Goal: Task Accomplishment & Management: Use online tool/utility

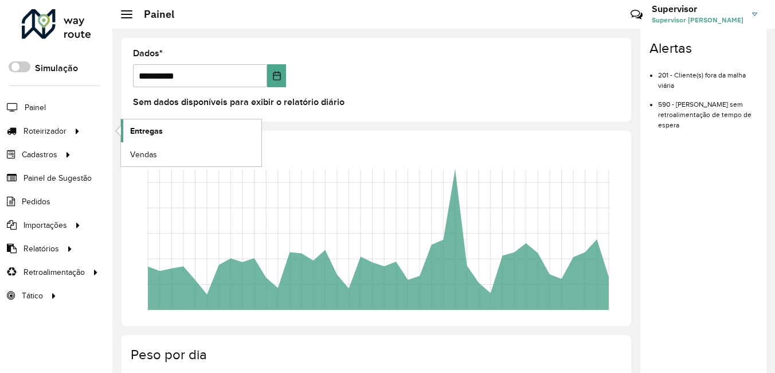
click at [141, 130] on span "Entregas" at bounding box center [146, 131] width 33 height 12
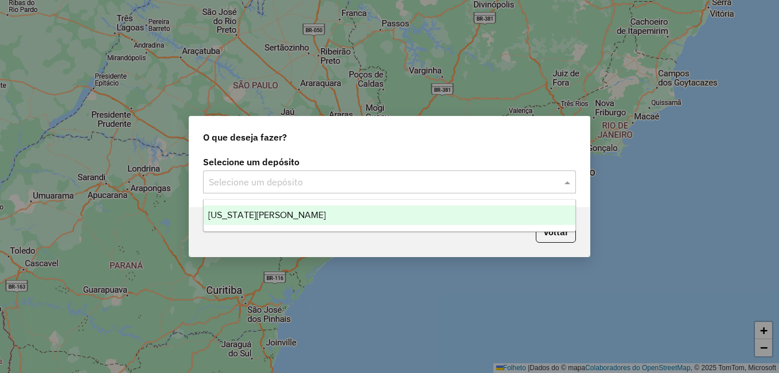
click at [252, 185] on input "text" at bounding box center [378, 182] width 338 height 14
click at [269, 214] on span "VIRGÍNIA MARINGA" at bounding box center [248, 215] width 81 height 10
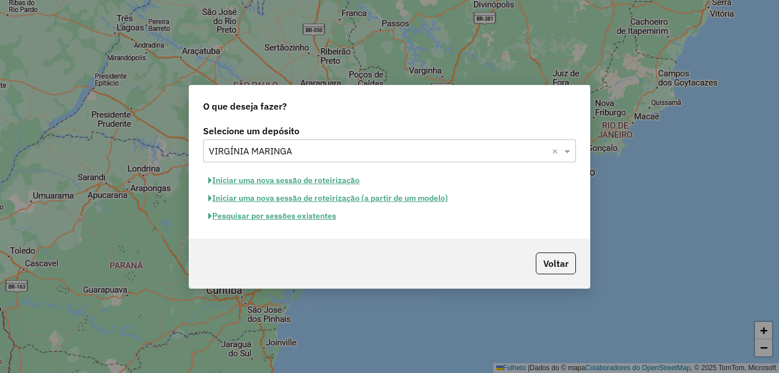
click at [292, 218] on font "Pesquisar por sessões existentes" at bounding box center [274, 215] width 124 height 10
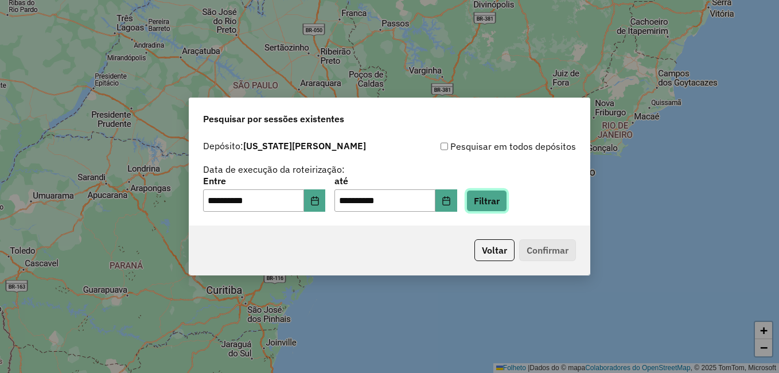
click at [507, 201] on button "Filtrar" at bounding box center [486, 201] width 41 height 22
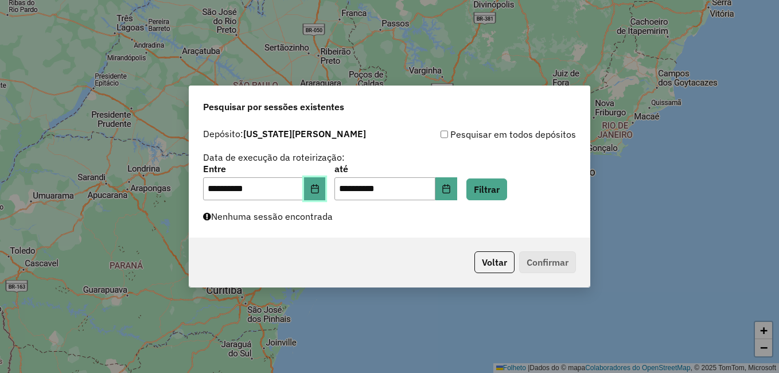
click at [319, 189] on icon "Escolha a data" at bounding box center [314, 188] width 9 height 9
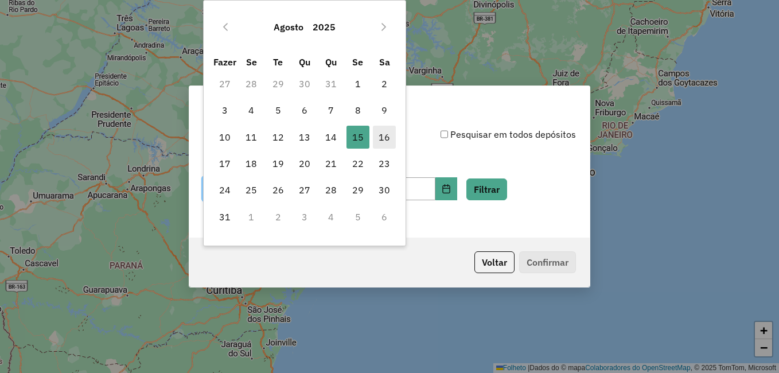
click at [381, 140] on font "16" at bounding box center [383, 137] width 11 height 14
type input "**********"
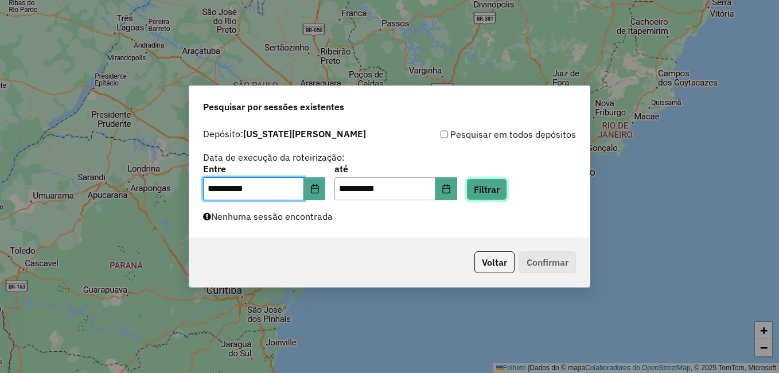
click at [507, 181] on button "Filtrar" at bounding box center [486, 189] width 41 height 22
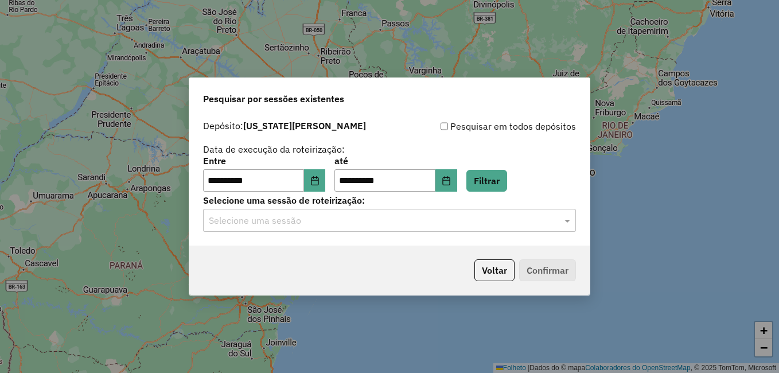
click at [302, 220] on input "text" at bounding box center [378, 221] width 338 height 14
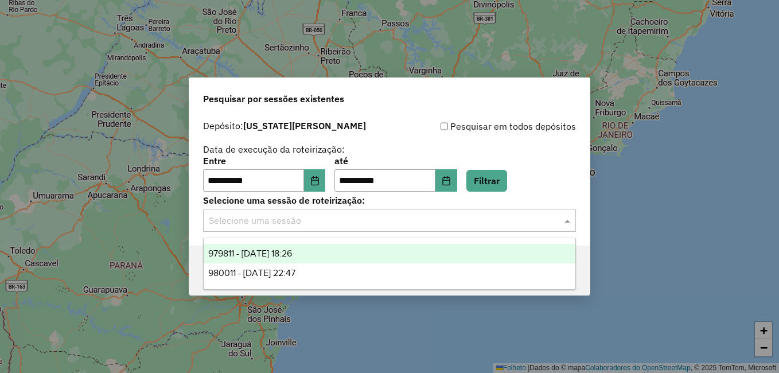
click at [292, 252] on span "979811 - 16/08/2025 18:26" at bounding box center [250, 253] width 84 height 10
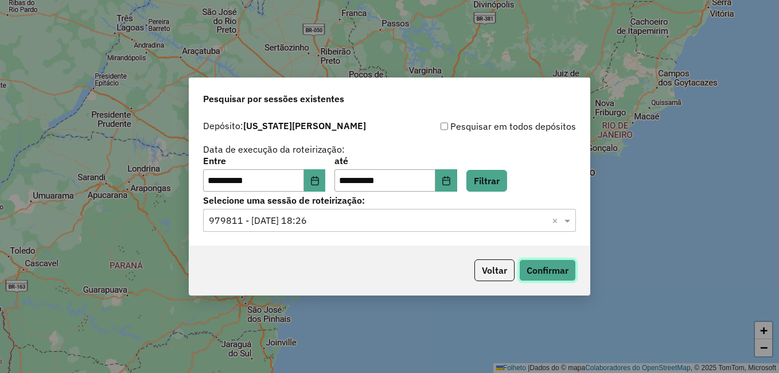
click at [547, 265] on button "Confirmar" at bounding box center [547, 270] width 57 height 22
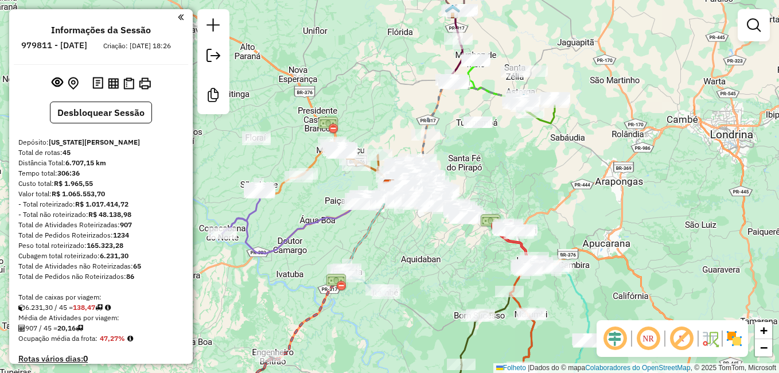
click at [643, 337] on em at bounding box center [648, 339] width 28 height 28
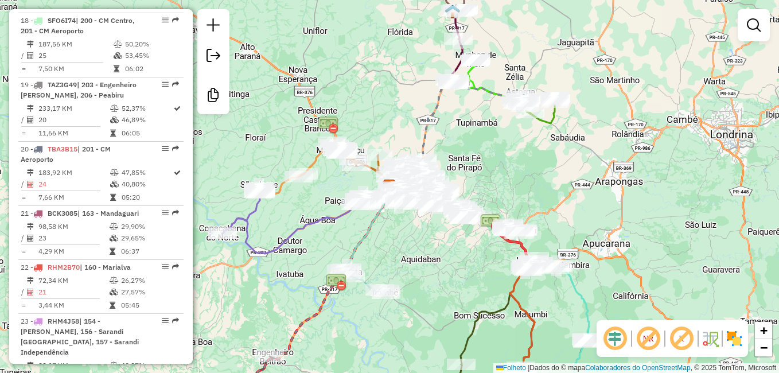
scroll to position [1606, 0]
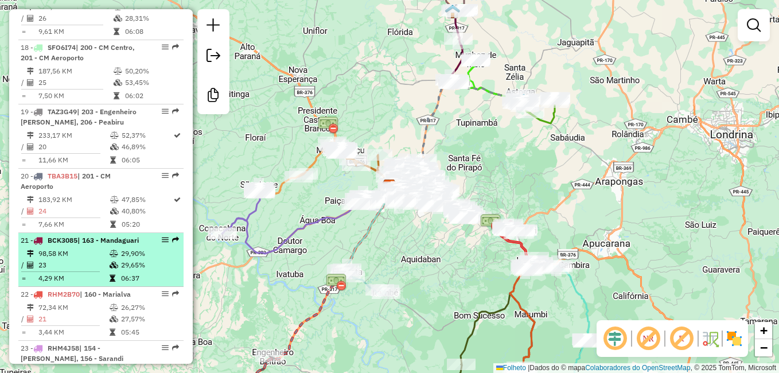
click at [69, 236] on span "BCK3085" at bounding box center [63, 240] width 30 height 9
select select "**********"
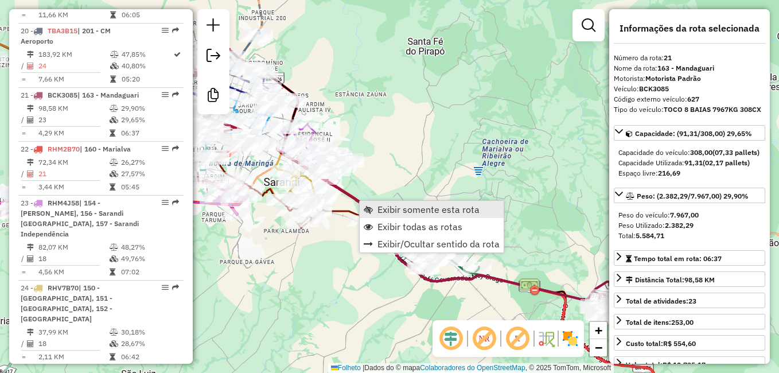
scroll to position [1767, 0]
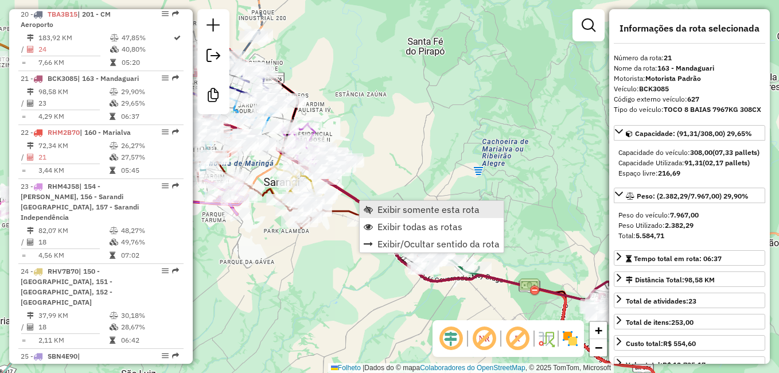
click at [397, 209] on span "Exibir somente esta rota" at bounding box center [428, 209] width 102 height 9
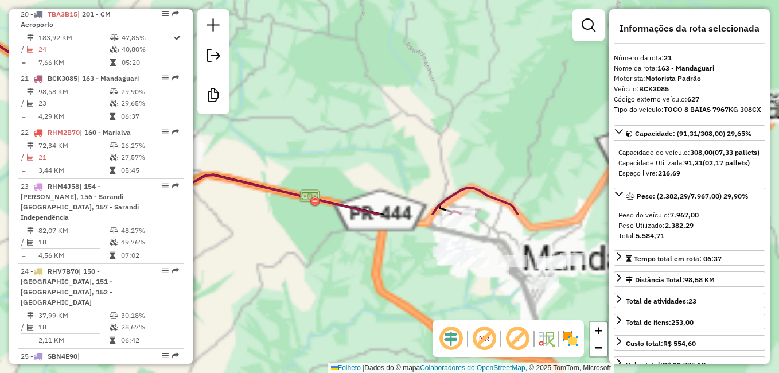
click at [431, 15] on div "Janela de atendimento Grade de atendimento Capacidade Transportadoras Veículos …" at bounding box center [389, 186] width 779 height 373
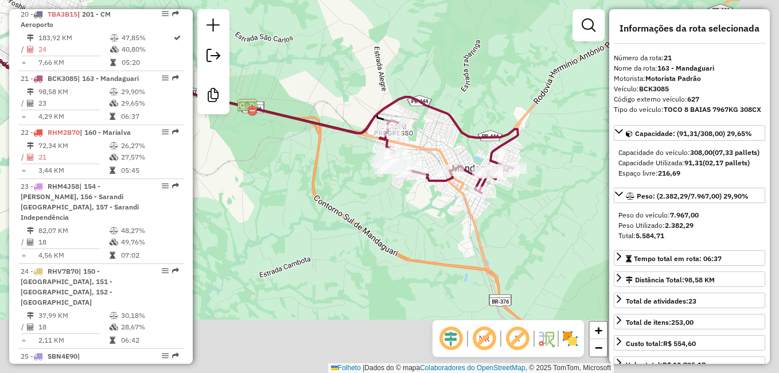
drag, startPoint x: 473, startPoint y: 186, endPoint x: 409, endPoint y: 94, distance: 111.8
click at [409, 94] on icon at bounding box center [189, 38] width 658 height 263
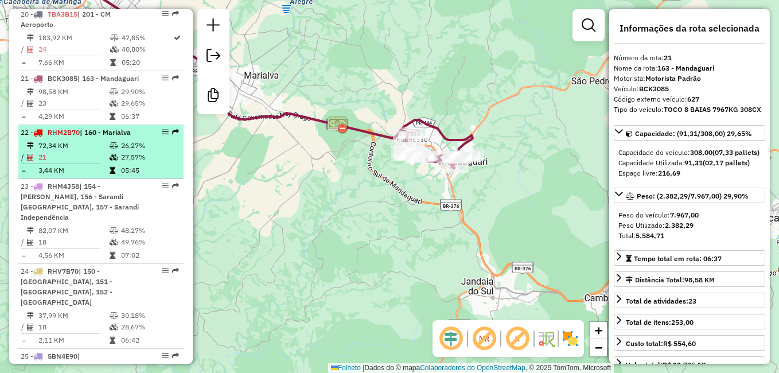
scroll to position [1710, 0]
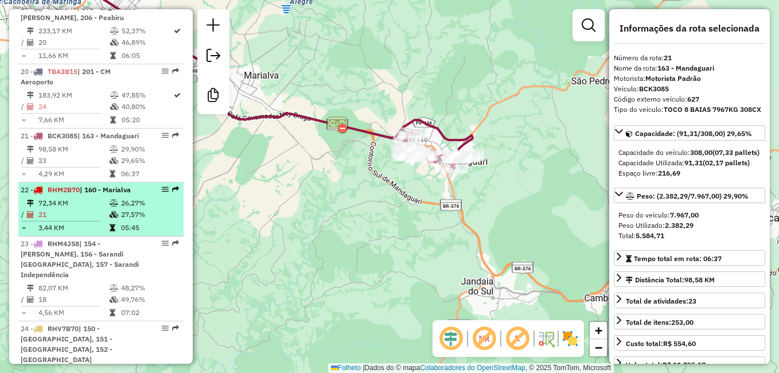
click at [72, 185] on span "RHM2B70" at bounding box center [64, 189] width 32 height 9
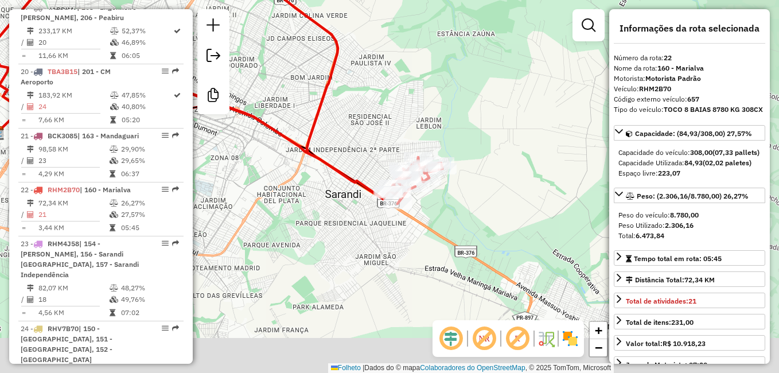
drag, startPoint x: 479, startPoint y: 216, endPoint x: 291, endPoint y: 89, distance: 226.8
click at [291, 89] on div "Janela de atendimento Grade de atendimento Capacidade Transportadoras Veículos …" at bounding box center [389, 186] width 779 height 373
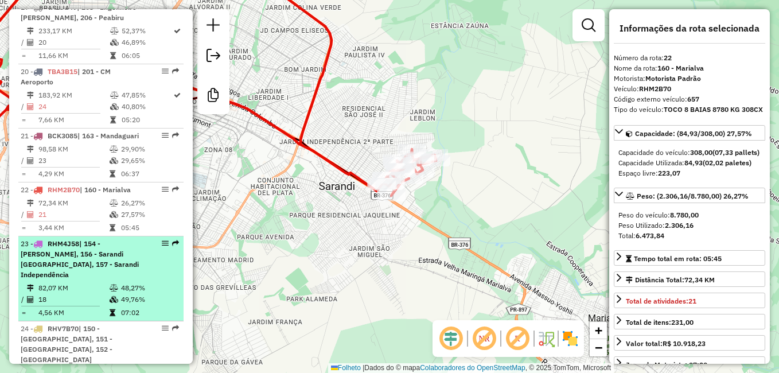
click at [69, 239] on span "RHM4J58" at bounding box center [64, 243] width 32 height 9
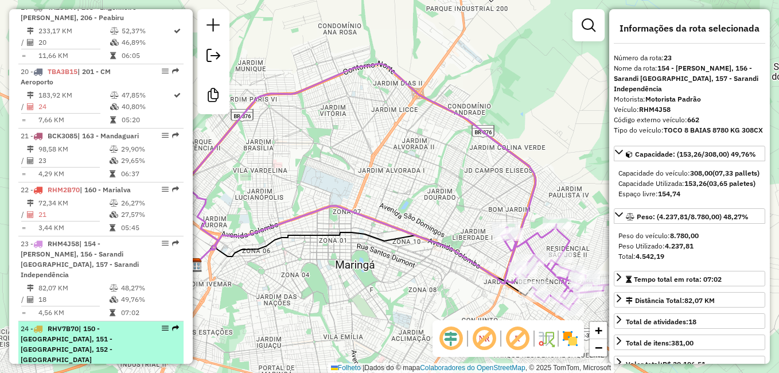
click at [72, 324] on span "RHV7B70" at bounding box center [63, 328] width 31 height 9
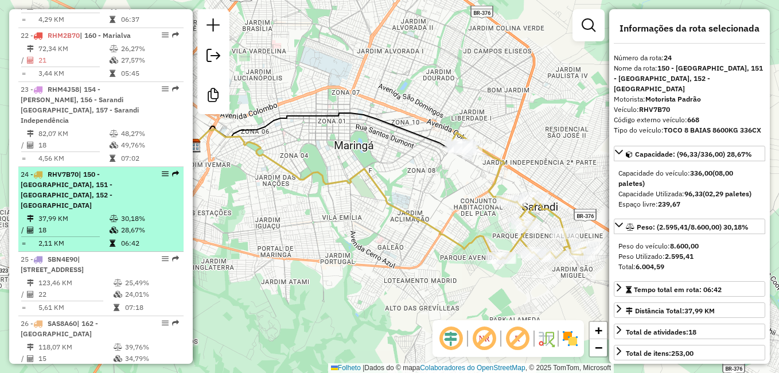
scroll to position [1882, 0]
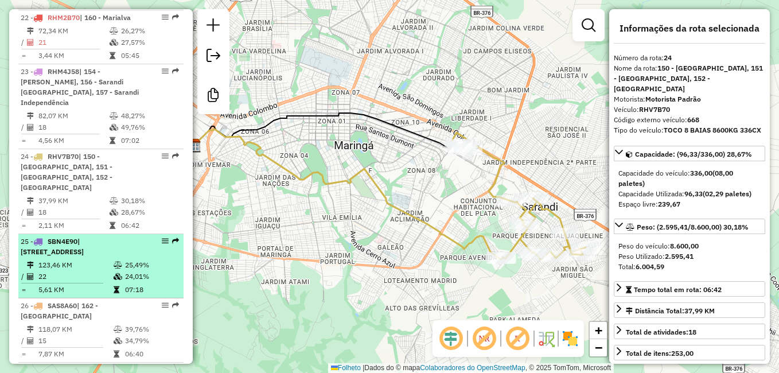
click at [71, 237] on span "SBN4E90" at bounding box center [63, 241] width 30 height 9
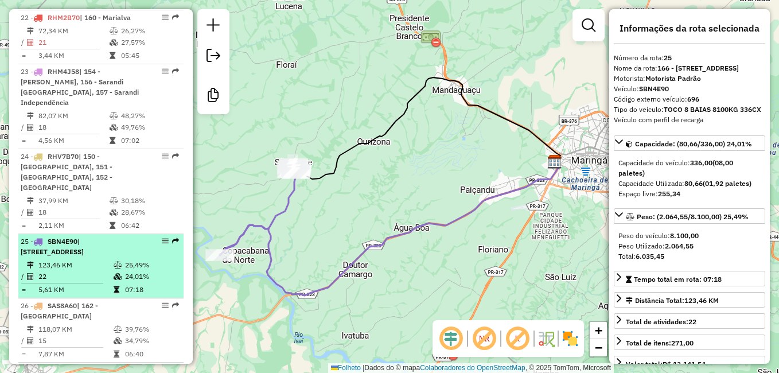
scroll to position [1939, 0]
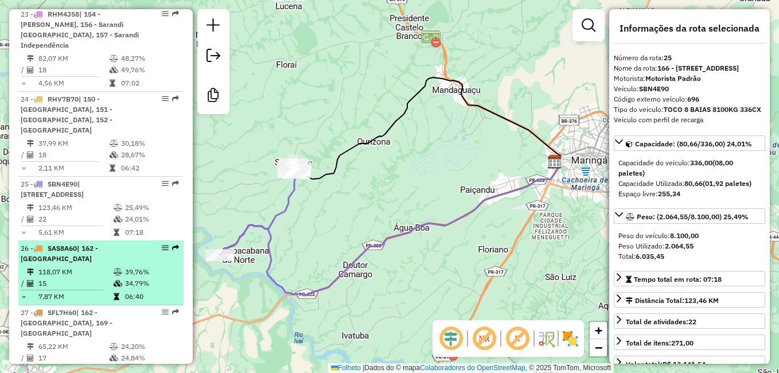
click at [69, 244] on span "SAS8A60" at bounding box center [62, 248] width 29 height 9
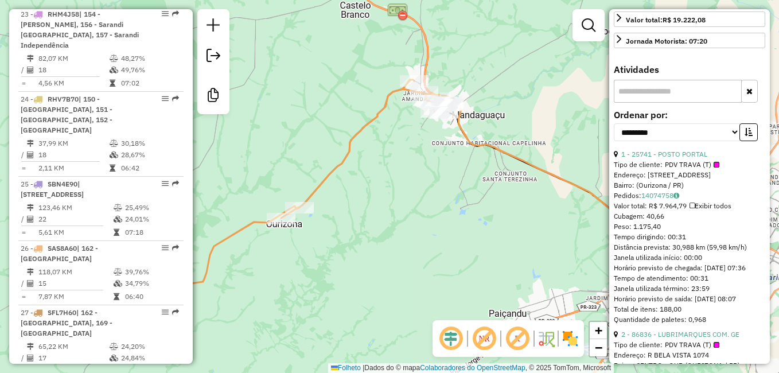
scroll to position [401, 0]
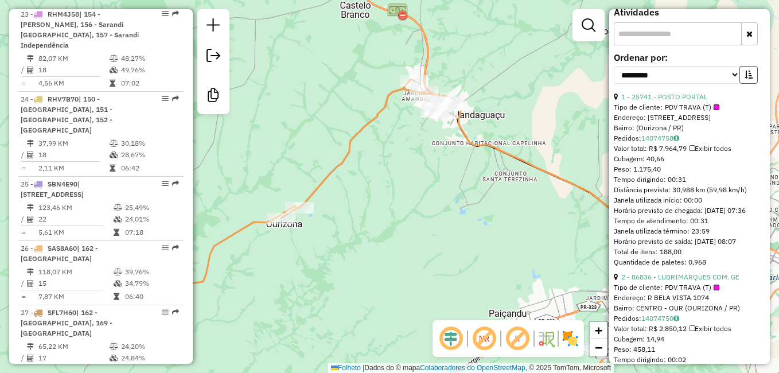
click at [747, 79] on icon "button" at bounding box center [748, 75] width 8 height 8
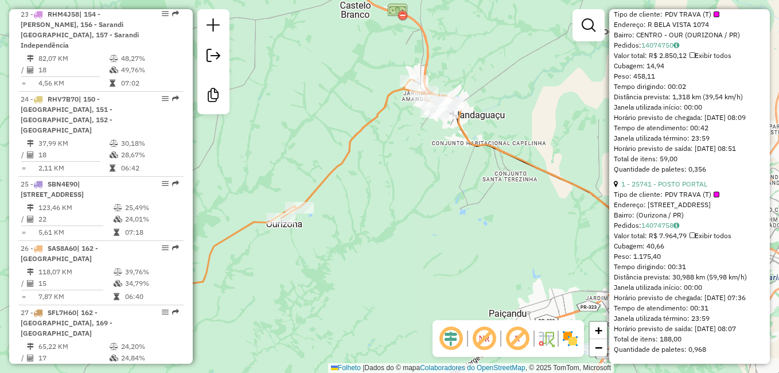
scroll to position [3025, 0]
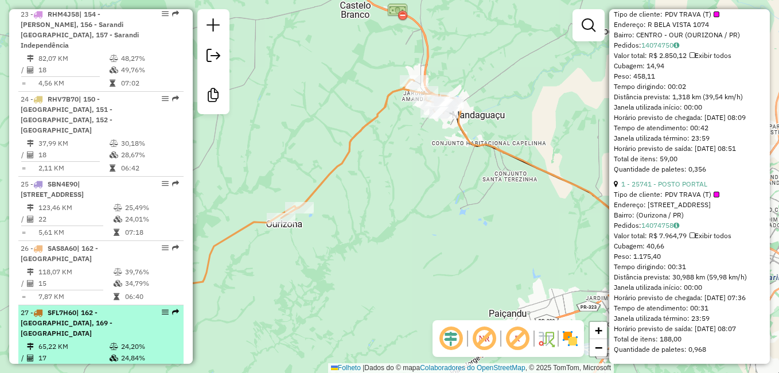
click at [63, 308] on span "SFL7H60" at bounding box center [62, 312] width 29 height 9
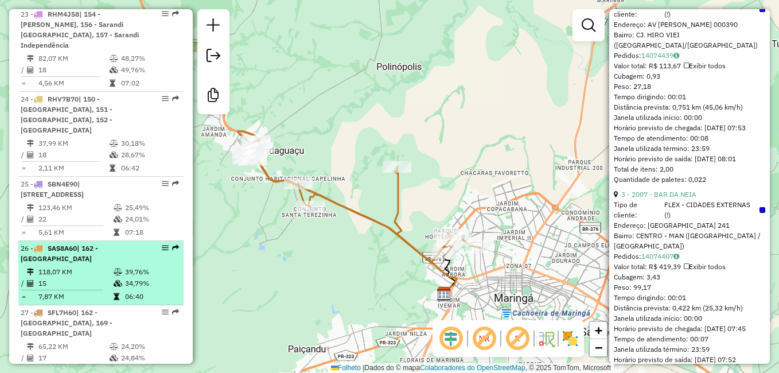
click at [65, 244] on span "SAS8A60" at bounding box center [62, 248] width 29 height 9
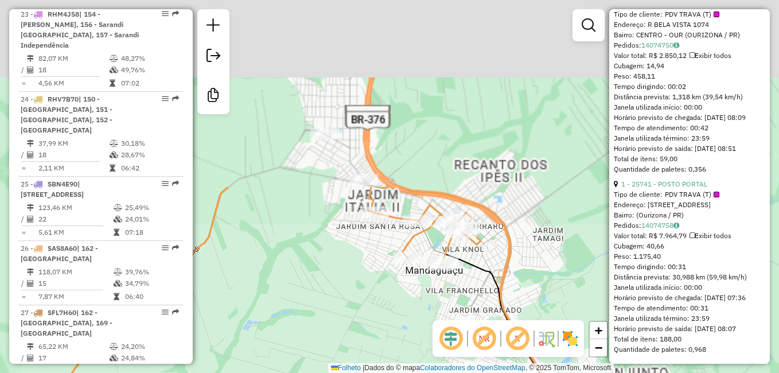
drag, startPoint x: 454, startPoint y: 91, endPoint x: 408, endPoint y: 285, distance: 199.7
click at [412, 314] on div "Janela de atendimento Grade de atendimento Capacidade Transportadoras Veículos …" at bounding box center [389, 186] width 779 height 373
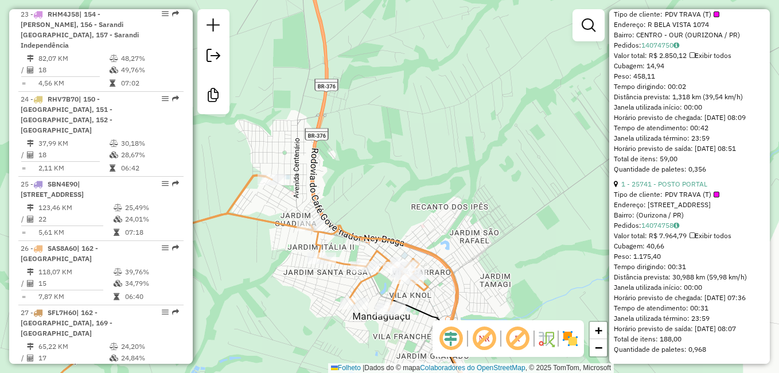
drag, startPoint x: 373, startPoint y: 270, endPoint x: 408, endPoint y: 145, distance: 129.1
click at [408, 145] on div "Janela de atendimento Grade de atendimento Capacidade Transportadoras Veículos …" at bounding box center [389, 186] width 779 height 373
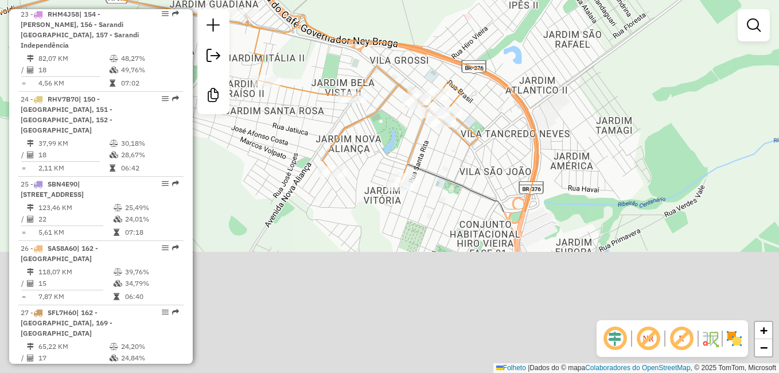
drag, startPoint x: 417, startPoint y: 245, endPoint x: 463, endPoint y: 46, distance: 203.6
click at [463, 46] on div "Janela de atendimento Grade de atendimento Capacidade Transportadoras Veículos …" at bounding box center [389, 186] width 779 height 373
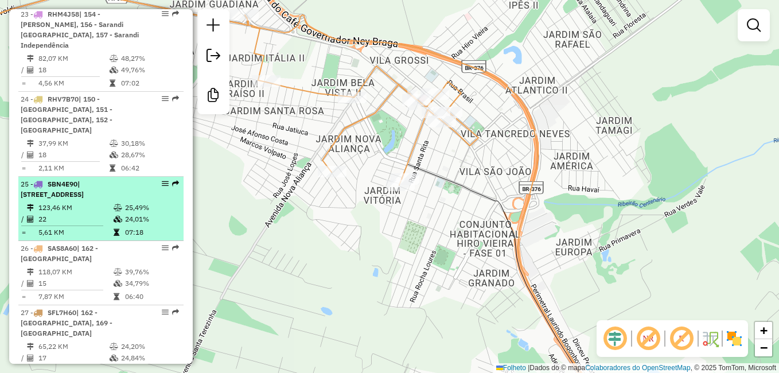
click at [70, 179] on span "SBN4E90" at bounding box center [63, 183] width 30 height 9
select select "**********"
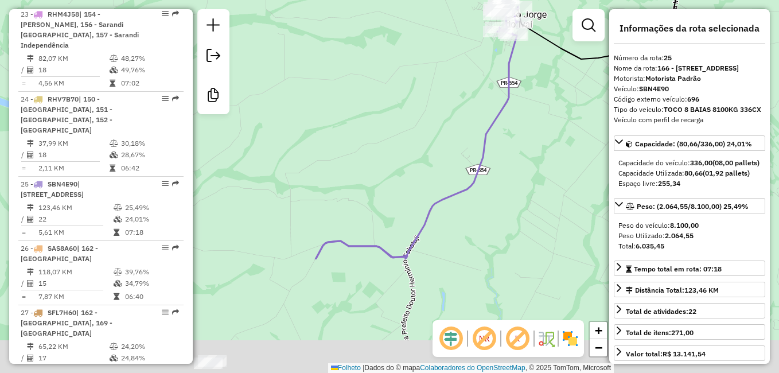
drag, startPoint x: 263, startPoint y: 170, endPoint x: 574, endPoint y: 19, distance: 346.0
click at [574, 19] on div "Janela de atendimento Grade de atendimento Capacidade Transportadoras Veículos …" at bounding box center [389, 186] width 779 height 373
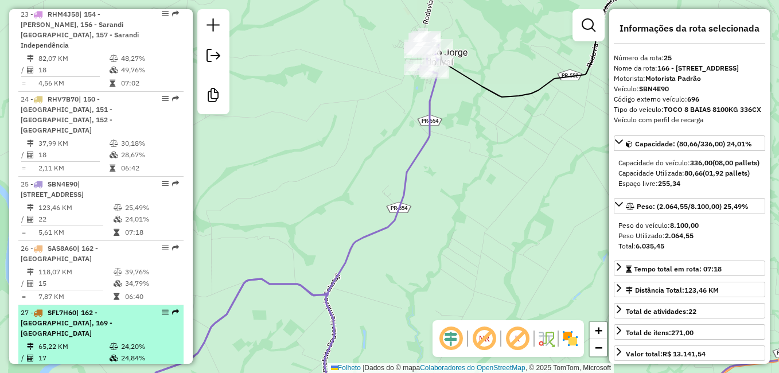
drag, startPoint x: 257, startPoint y: 253, endPoint x: 178, endPoint y: 290, distance: 87.2
click at [178, 290] on hb-router-mapa "Informações da Sessão 979811 - [DATE] Criação: [DATE] 18:26 Desbloquear Sessão …" at bounding box center [389, 186] width 779 height 373
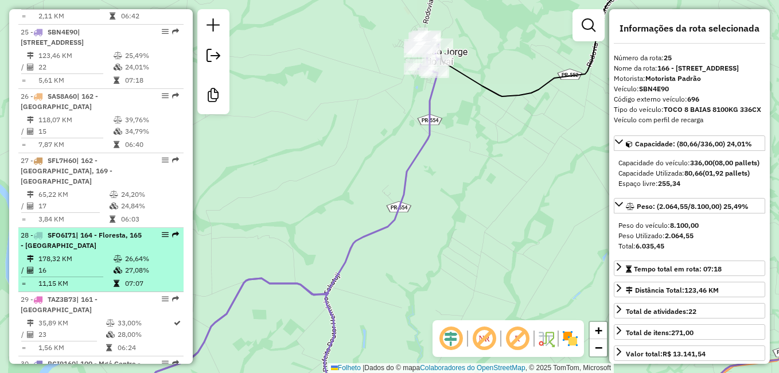
scroll to position [2111, 0]
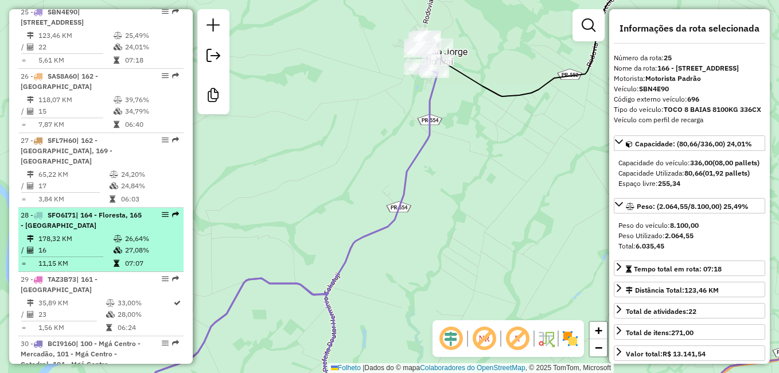
click at [60, 210] on span "SFO6I71" at bounding box center [62, 214] width 28 height 9
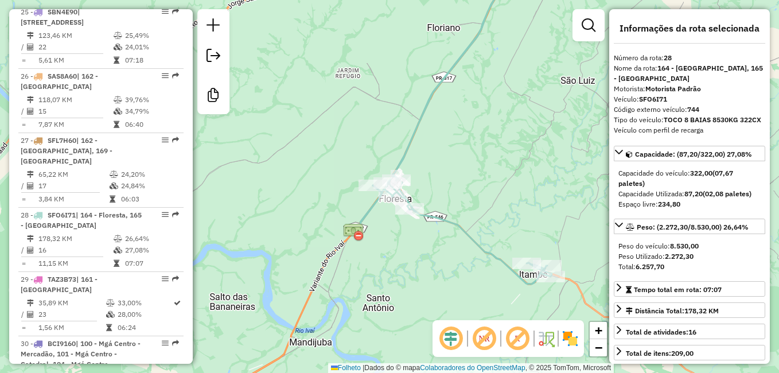
drag, startPoint x: 334, startPoint y: 224, endPoint x: 349, endPoint y: 101, distance: 123.6
click at [349, 101] on div "Janela de atendimento Grade de atendimento Capacidade Transportadoras Veículos …" at bounding box center [389, 186] width 779 height 373
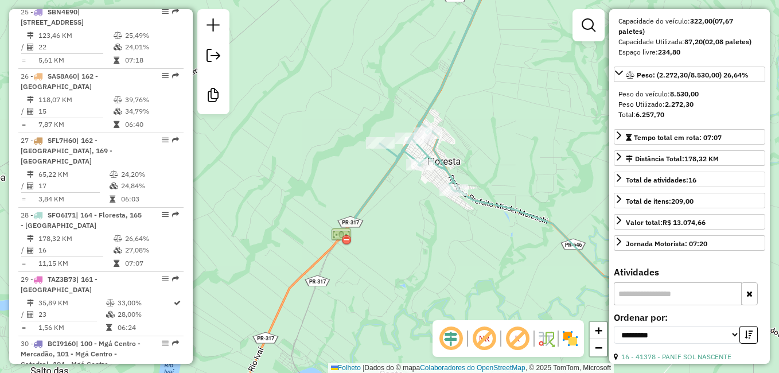
scroll to position [172, 0]
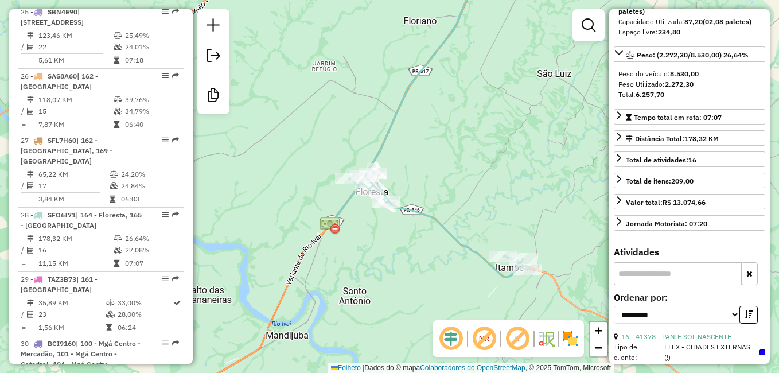
drag, startPoint x: 520, startPoint y: 169, endPoint x: 423, endPoint y: 208, distance: 104.1
click at [423, 209] on div "Janela de atendimento Grade de atendimento Capacidade Transportadoras Veículos …" at bounding box center [389, 186] width 779 height 373
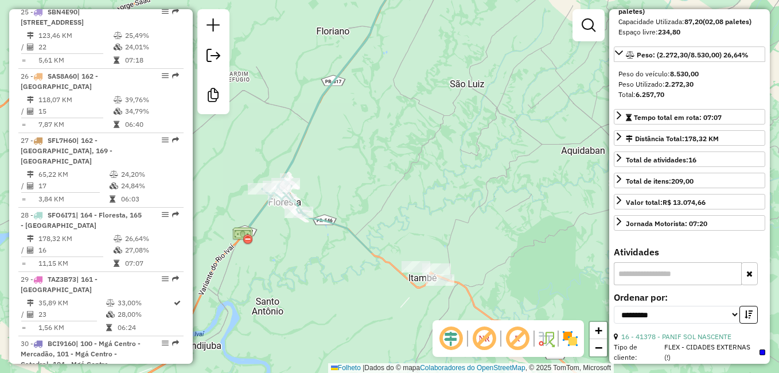
drag, startPoint x: 446, startPoint y: 231, endPoint x: 413, endPoint y: 75, distance: 159.9
click at [413, 75] on div "Janela de atendimento Grade de atendimento Capacidade Transportadoras Veículos …" at bounding box center [389, 186] width 779 height 373
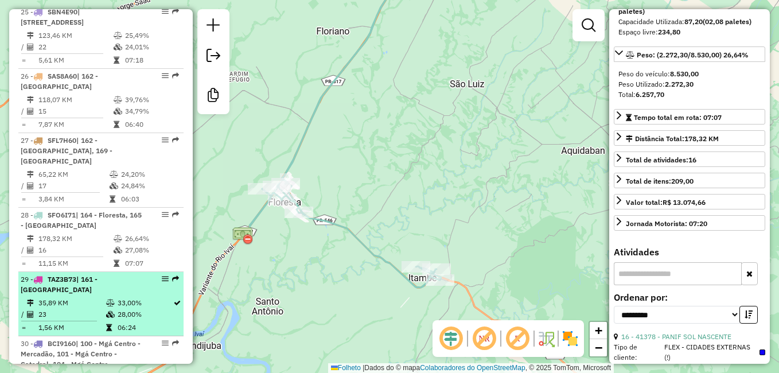
click at [67, 275] on span "TAZ3B73" at bounding box center [62, 279] width 29 height 9
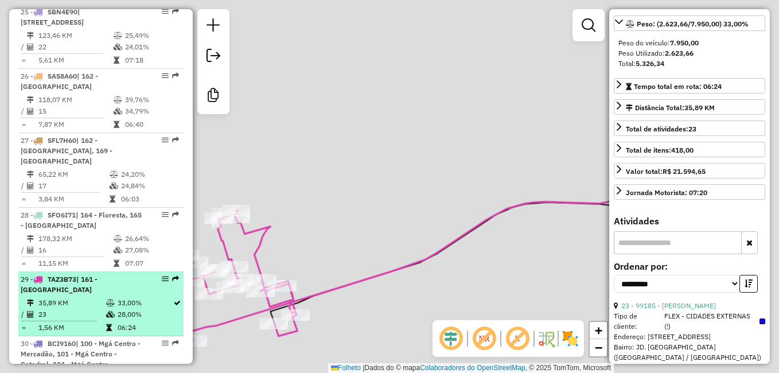
scroll to position [162, 0]
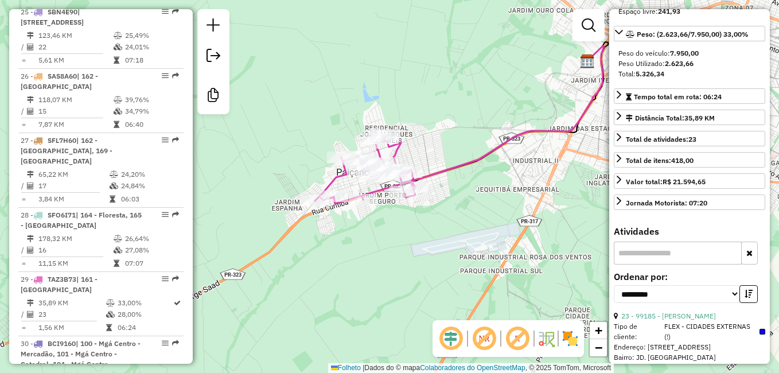
drag, startPoint x: 353, startPoint y: 202, endPoint x: 414, endPoint y: 123, distance: 99.3
click at [414, 123] on div "Janela de atendimento Grade de atendimento Capacidade Transportadoras Veículos …" at bounding box center [389, 186] width 779 height 373
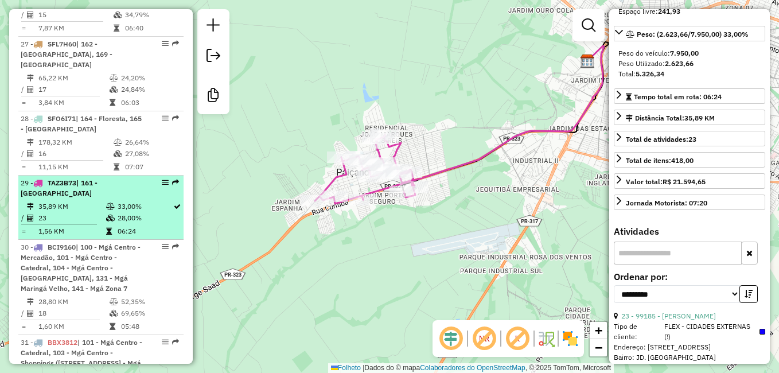
scroll to position [2226, 0]
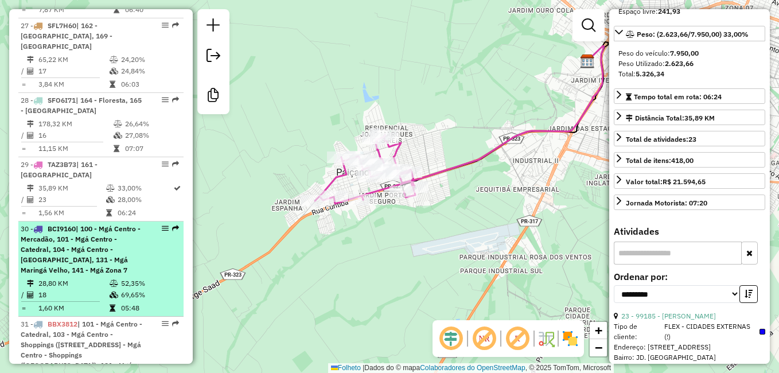
click at [61, 224] on span "BCI9160" at bounding box center [62, 228] width 28 height 9
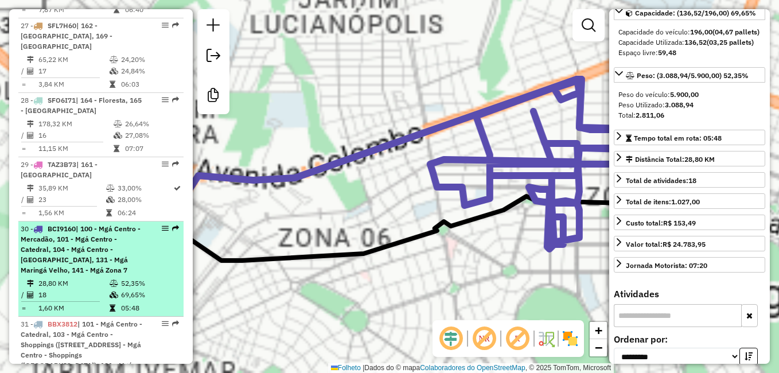
scroll to position [203, 0]
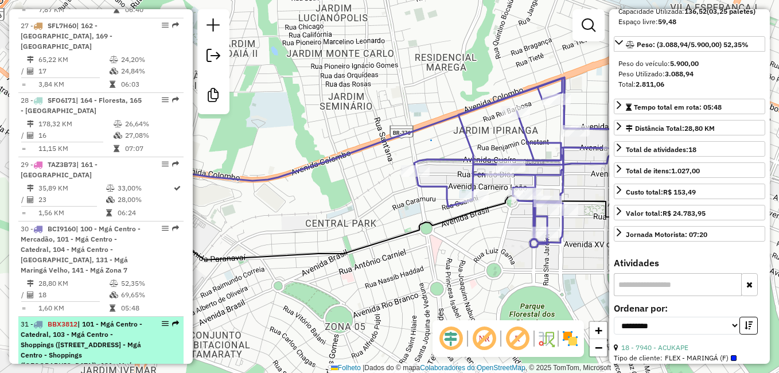
click at [59, 319] on span "BBX3812" at bounding box center [63, 323] width 30 height 9
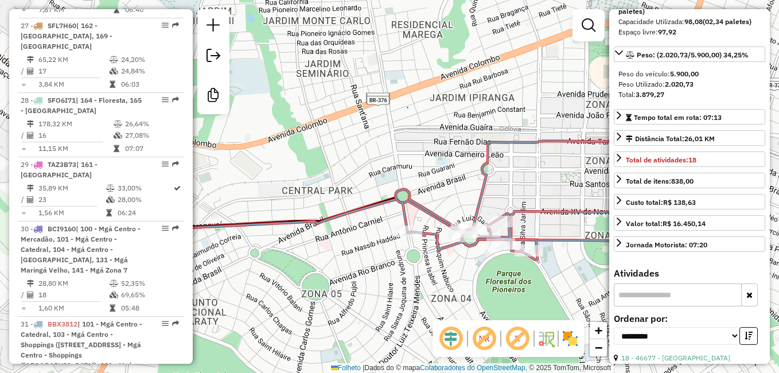
scroll to position [260, 0]
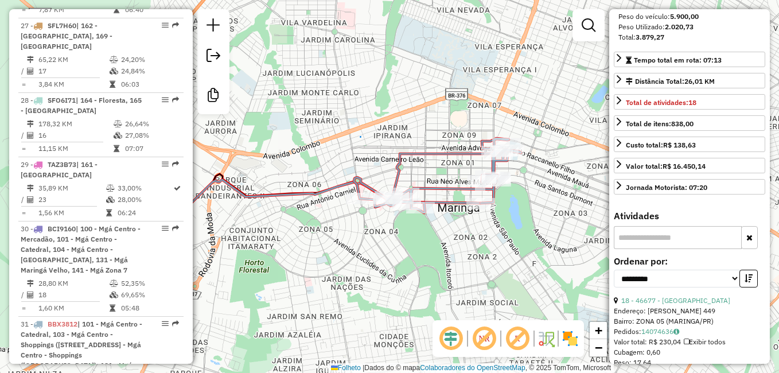
drag, startPoint x: 510, startPoint y: 210, endPoint x: 411, endPoint y: 187, distance: 101.3
click at [411, 187] on icon at bounding box center [437, 175] width 167 height 75
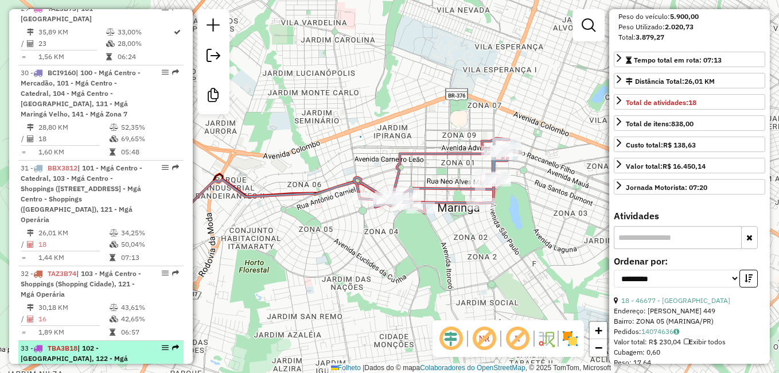
scroll to position [2398, 0]
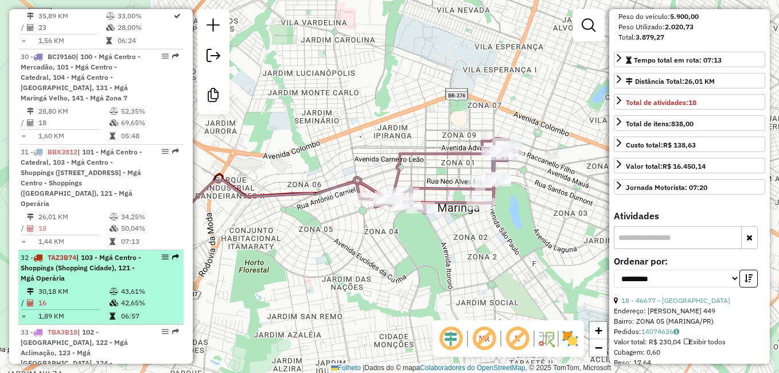
click at [60, 250] on li "32 - TAZ3B74 | 103 - Mgá Centro - Shoppings (Shopping Cidade), 121 - Mgá Operár…" at bounding box center [100, 287] width 165 height 75
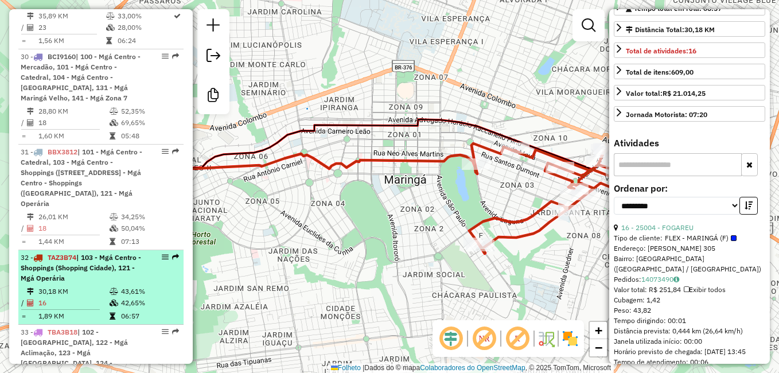
scroll to position [240, 0]
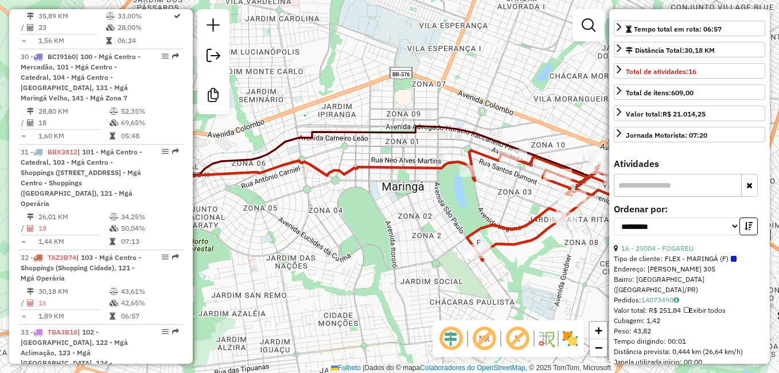
drag, startPoint x: 502, startPoint y: 183, endPoint x: 500, endPoint y: 190, distance: 7.3
click at [500, 190] on div "Janela de atendimento Grade de atendimento Capacidade Transportadoras Veículos …" at bounding box center [389, 186] width 779 height 373
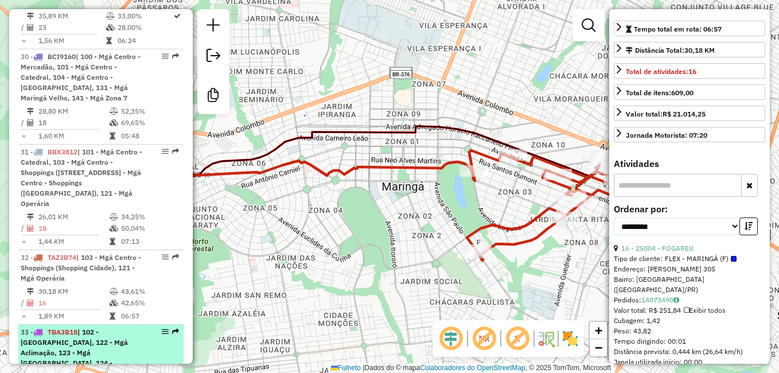
click at [69, 327] on span "| 102 - [GEOGRAPHIC_DATA], 122 - Mgá Aclimação, 123 - Mgá [GEOGRAPHIC_DATA], 12…" at bounding box center [74, 352] width 107 height 50
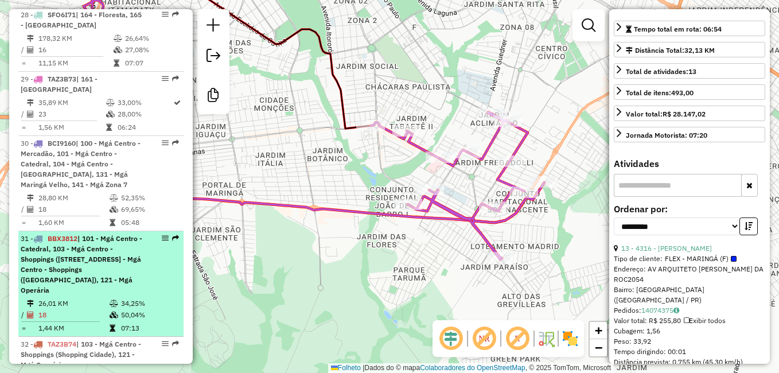
scroll to position [2283, 0]
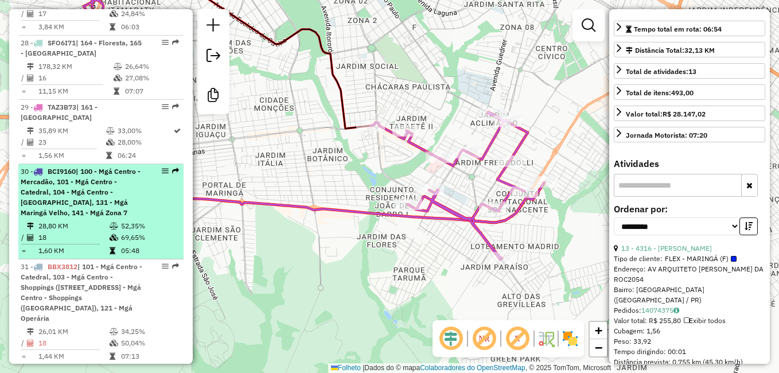
click at [69, 164] on li "30 - BCI9160 | 100 - Mgá Centro - Mercadão, 101 - Mgá Centro - Catedral, 104 - …" at bounding box center [100, 211] width 165 height 95
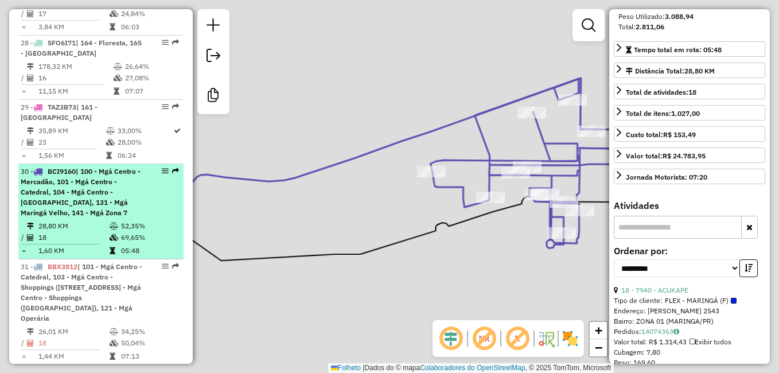
scroll to position [271, 0]
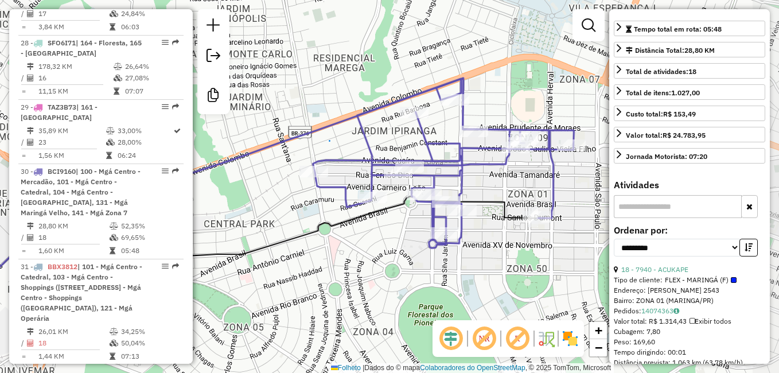
drag, startPoint x: 467, startPoint y: 182, endPoint x: 349, endPoint y: 180, distance: 118.1
click at [349, 181] on icon at bounding box center [443, 163] width 261 height 170
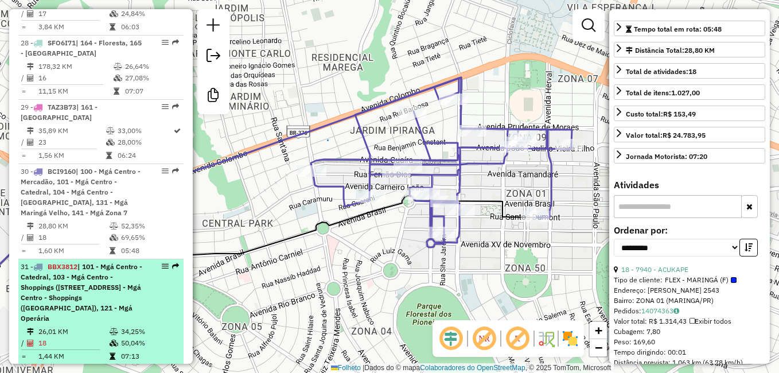
click at [71, 262] on span "BBX3812" at bounding box center [63, 266] width 30 height 9
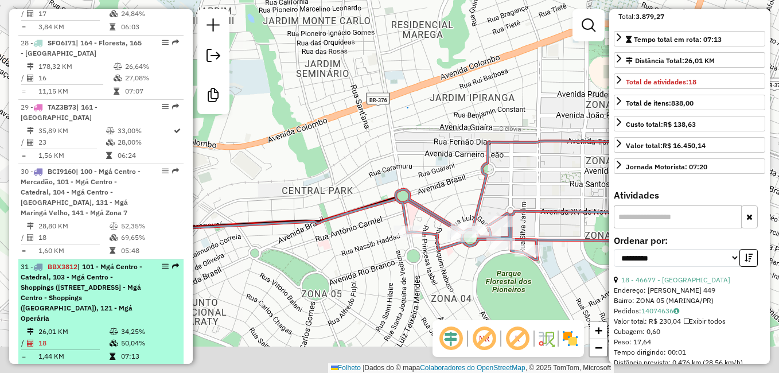
scroll to position [260, 0]
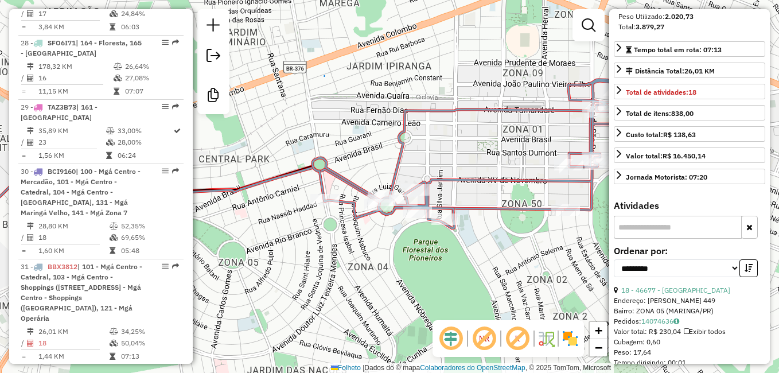
drag, startPoint x: 467, startPoint y: 194, endPoint x: 384, endPoint y: 163, distance: 88.9
click at [384, 163] on div "Janela de atendimento Grade de atendimento Capacidade Transportadoras Veículos …" at bounding box center [389, 186] width 779 height 373
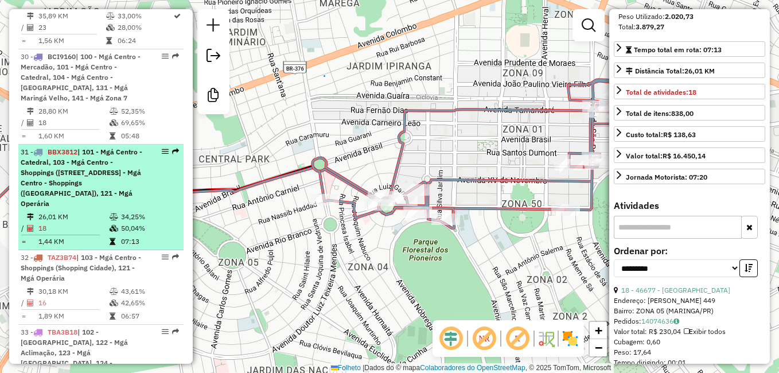
scroll to position [2455, 0]
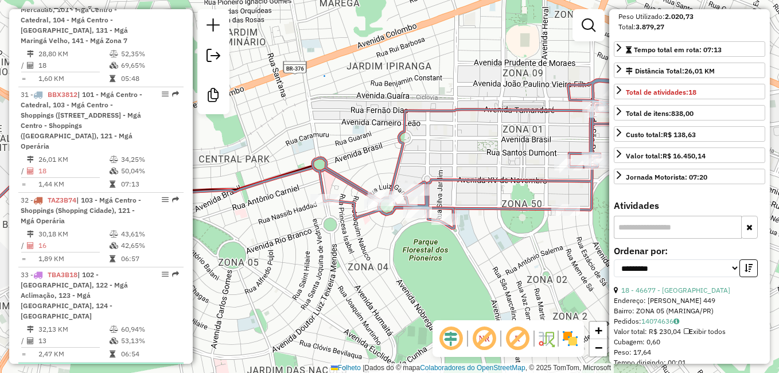
click at [77, 365] on span "RHH6C23" at bounding box center [64, 369] width 32 height 9
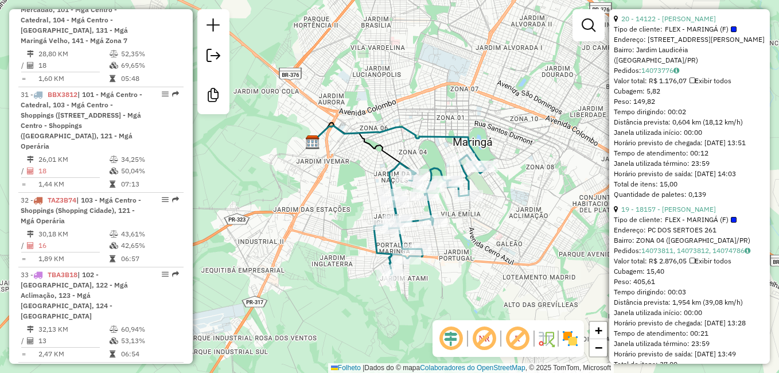
scroll to position [375, 0]
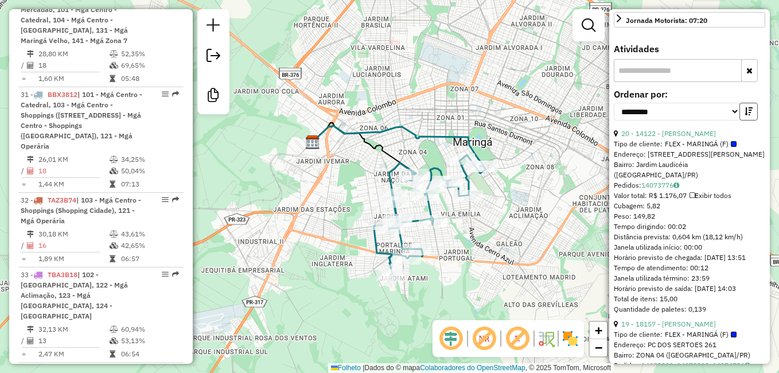
click at [745, 115] on icon "button" at bounding box center [748, 111] width 8 height 8
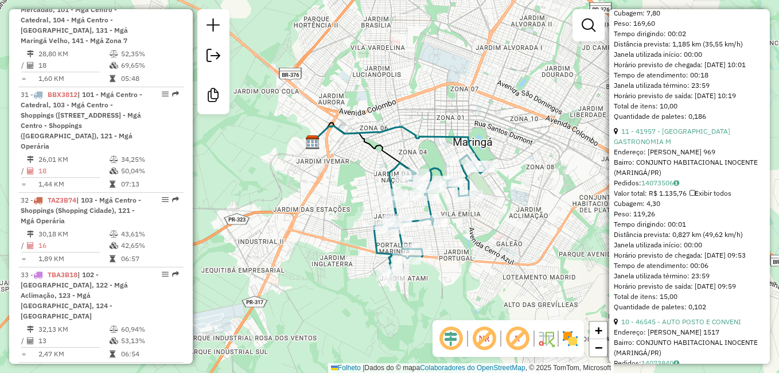
scroll to position [2210, 0]
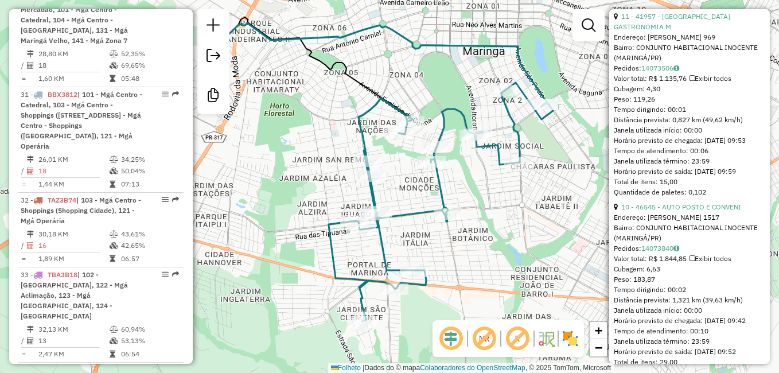
drag, startPoint x: 410, startPoint y: 225, endPoint x: 473, endPoint y: 181, distance: 77.0
click at [473, 181] on div "Janela de atendimento Grade de atendimento Capacidade Transportadoras Veículos …" at bounding box center [389, 186] width 779 height 373
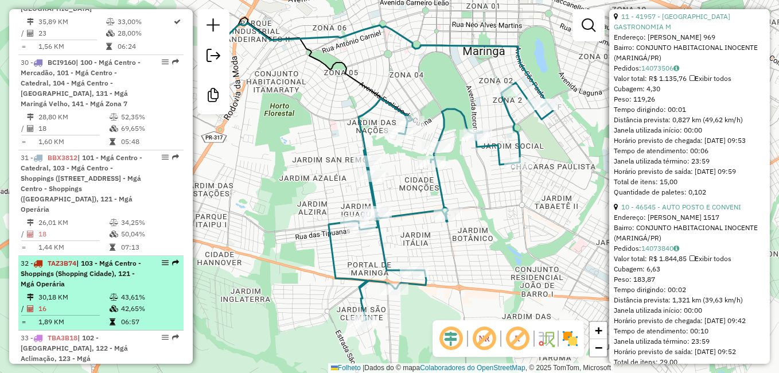
scroll to position [2398, 0]
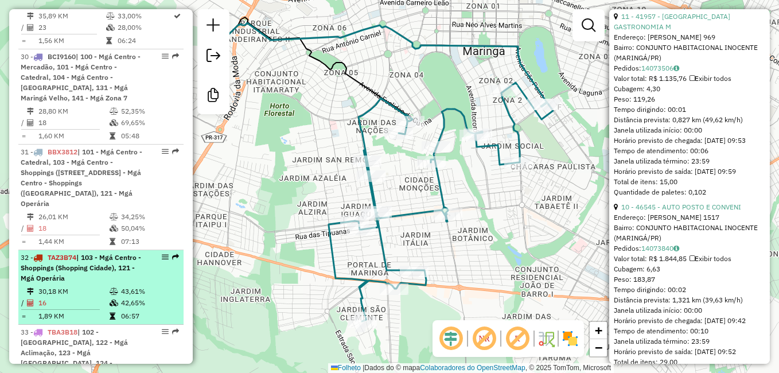
click at [67, 253] on span "TAZ3B74" at bounding box center [62, 257] width 29 height 9
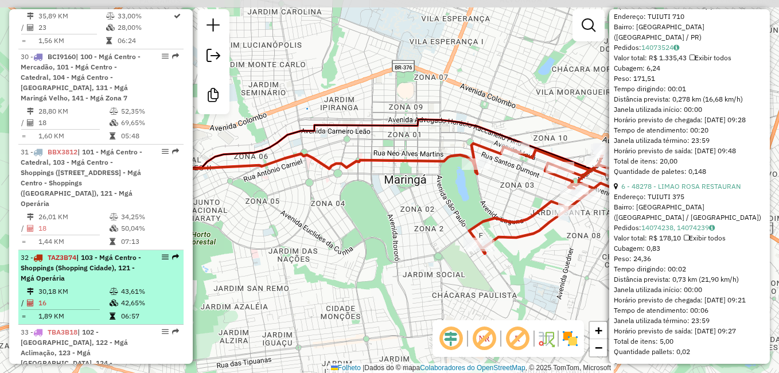
scroll to position [2189, 0]
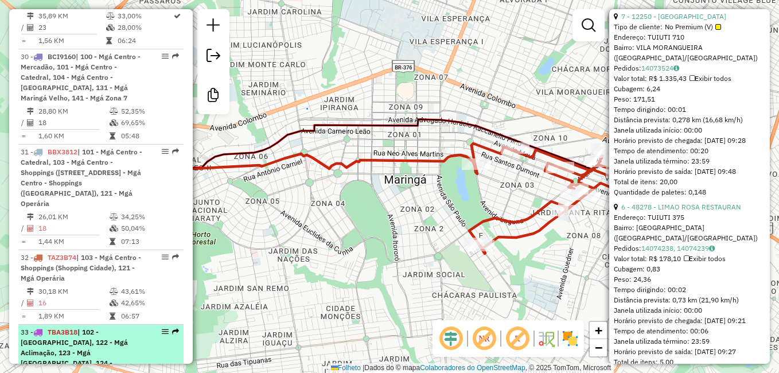
click at [60, 327] on span "TBA3B18" at bounding box center [63, 331] width 30 height 9
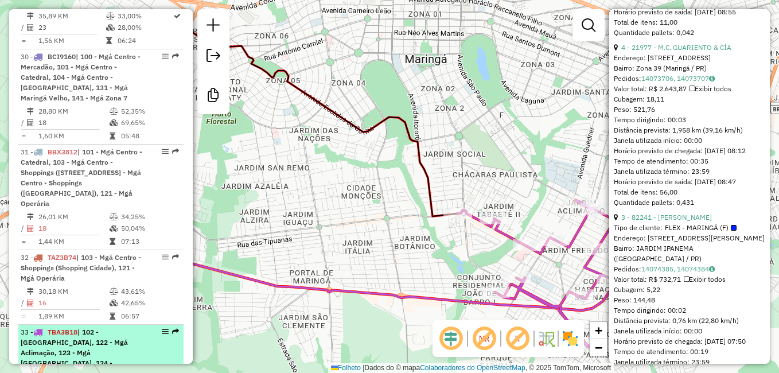
scroll to position [2200, 0]
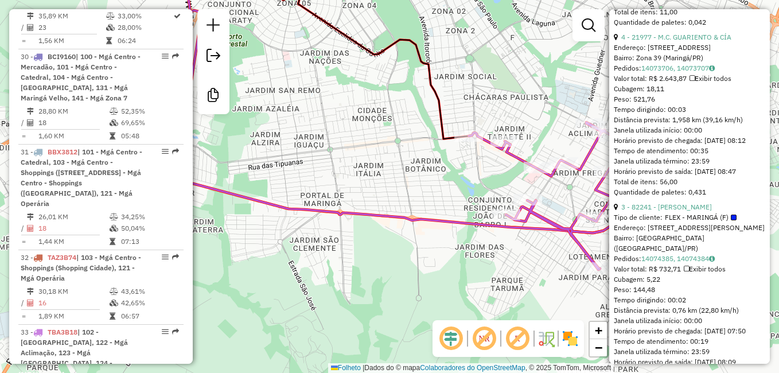
drag, startPoint x: 476, startPoint y: 240, endPoint x: 487, endPoint y: 163, distance: 78.2
click at [487, 163] on div "Janela de atendimento Grade de atendimento Capacidade Transportadoras Veículos …" at bounding box center [389, 186] width 779 height 373
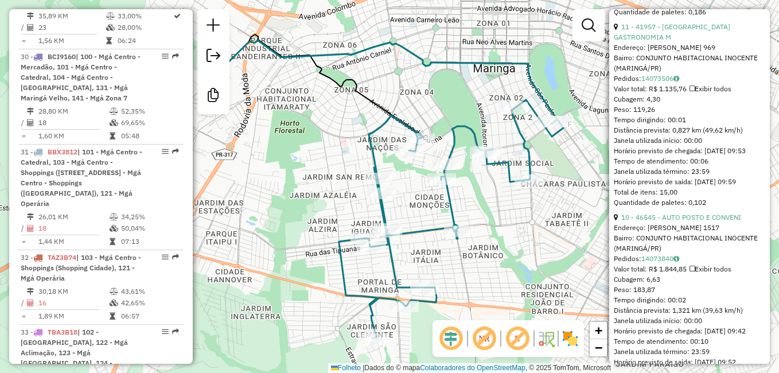
scroll to position [2210, 0]
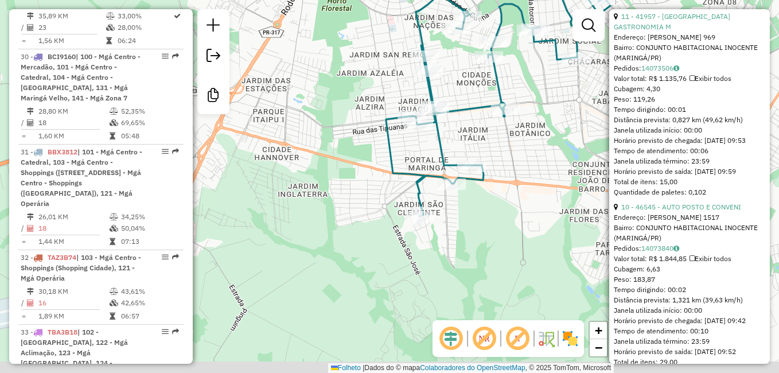
drag, startPoint x: 454, startPoint y: 241, endPoint x: 460, endPoint y: 104, distance: 136.6
click at [460, 104] on div "Janela de atendimento Grade de atendimento Capacidade Transportadoras Veículos …" at bounding box center [389, 186] width 779 height 373
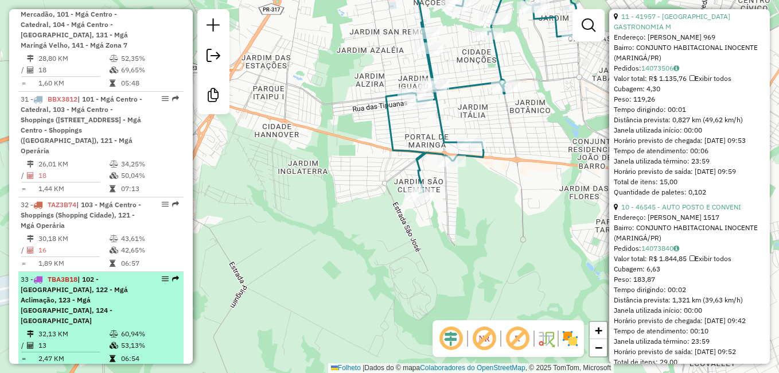
scroll to position [2455, 0]
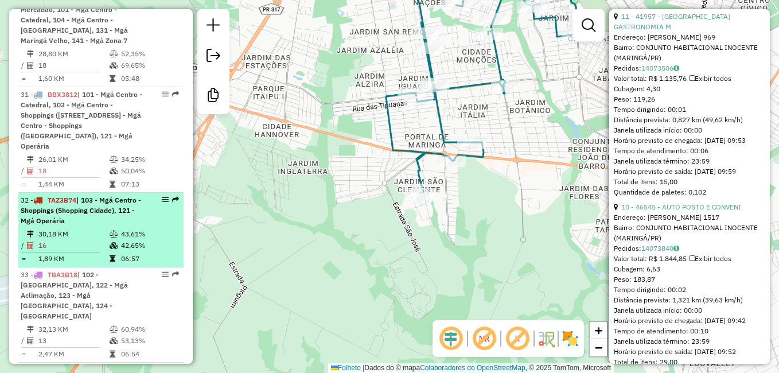
click at [63, 196] on span "TAZ3B74" at bounding box center [62, 200] width 29 height 9
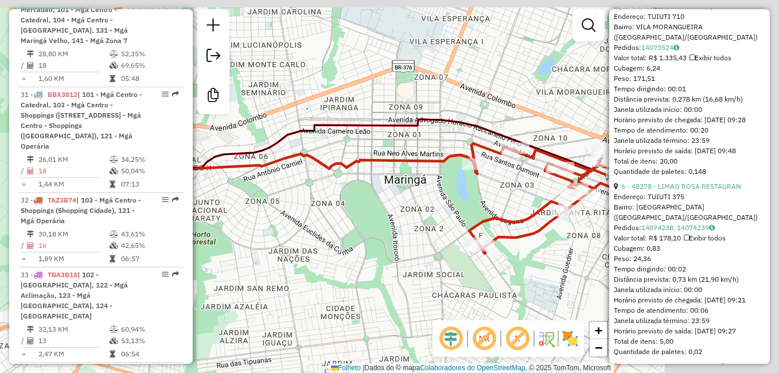
scroll to position [2189, 0]
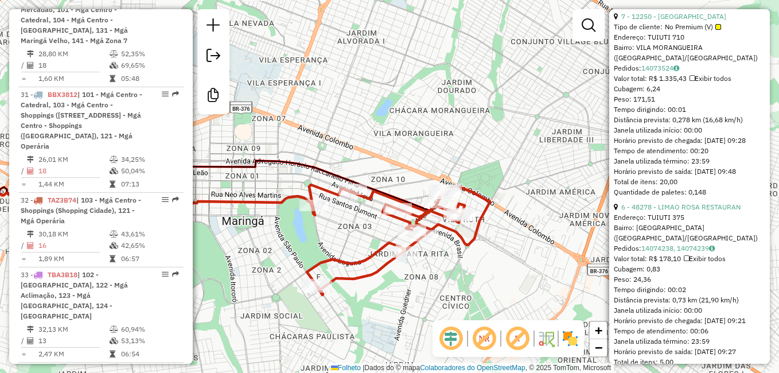
drag, startPoint x: 468, startPoint y: 197, endPoint x: 306, endPoint y: 238, distance: 167.5
click at [306, 238] on div "Janela de atendimento Grade de atendimento Capacidade Transportadoras Veículos …" at bounding box center [389, 186] width 779 height 373
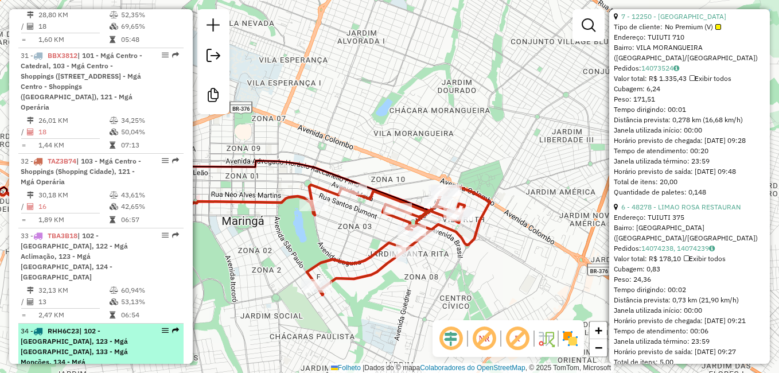
scroll to position [2513, 0]
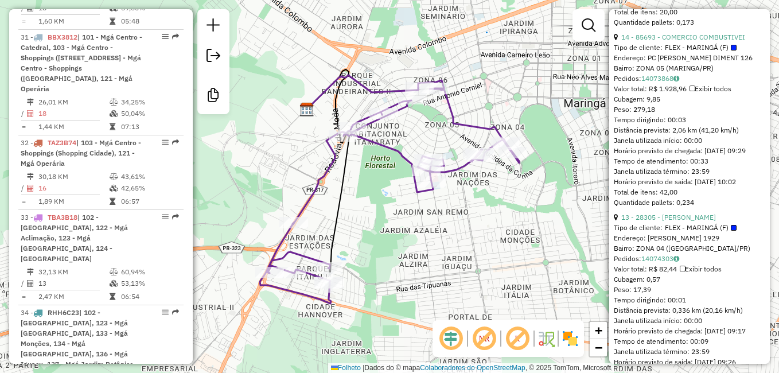
scroll to position [2210, 0]
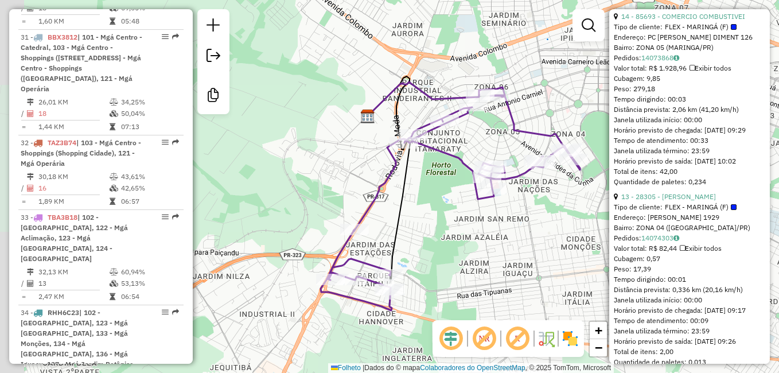
drag, startPoint x: 394, startPoint y: 237, endPoint x: 455, endPoint y: 244, distance: 61.2
click at [455, 244] on div "Janela de atendimento Grade de atendimento Capacidade Transportadoras Veículos …" at bounding box center [389, 186] width 779 height 373
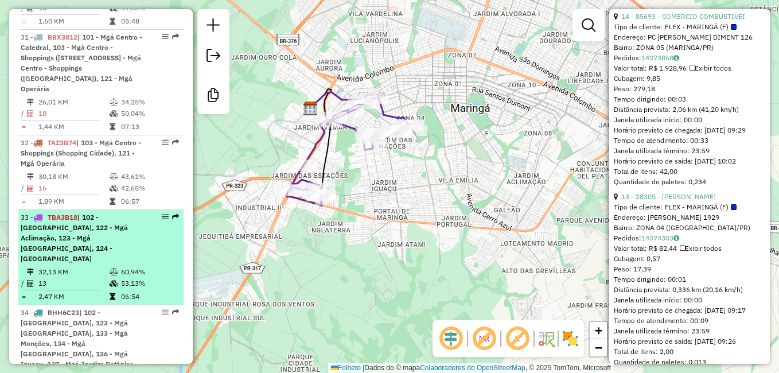
click at [72, 213] on span "TBA3B18" at bounding box center [63, 217] width 30 height 9
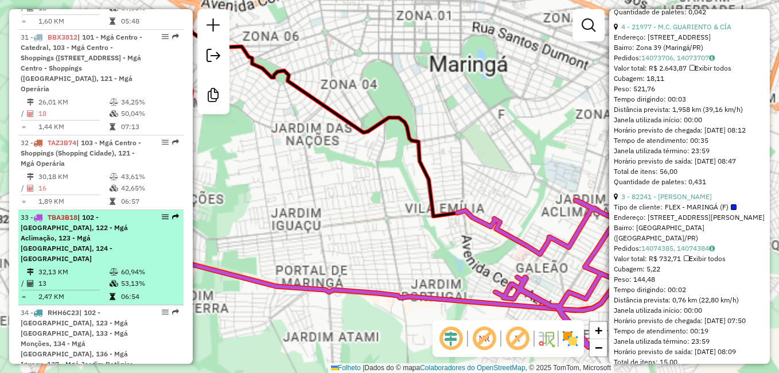
scroll to position [2200, 0]
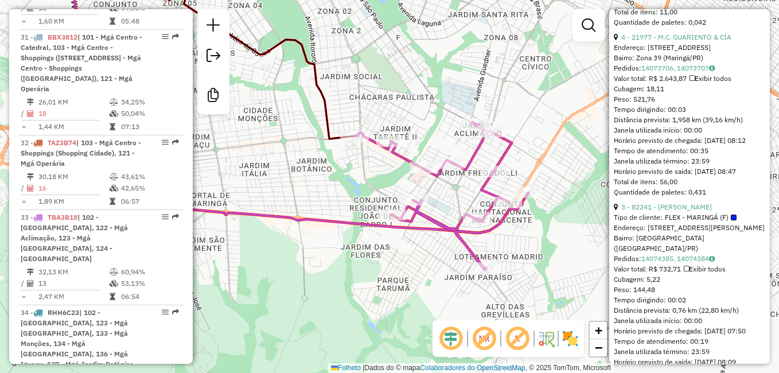
drag, startPoint x: 473, startPoint y: 192, endPoint x: 421, endPoint y: 127, distance: 82.8
click at [421, 127] on div "Janela de atendimento Grade de atendimento Capacidade Transportadoras Veículos …" at bounding box center [389, 186] width 779 height 373
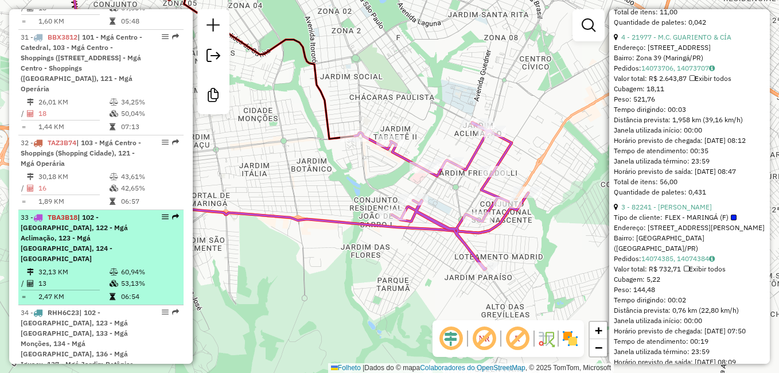
click at [63, 213] on span "TBA3B18" at bounding box center [63, 217] width 30 height 9
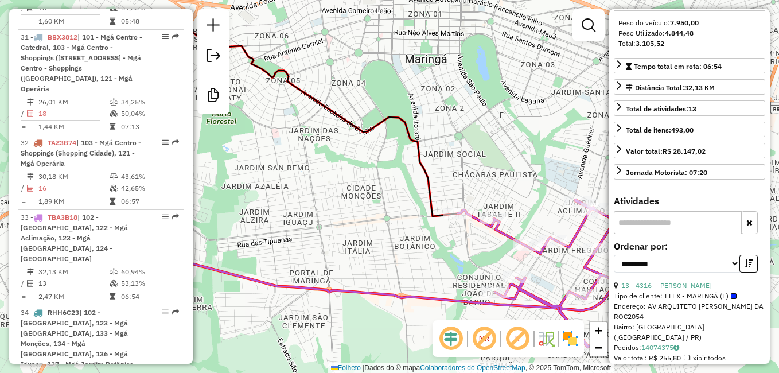
scroll to position [193, 0]
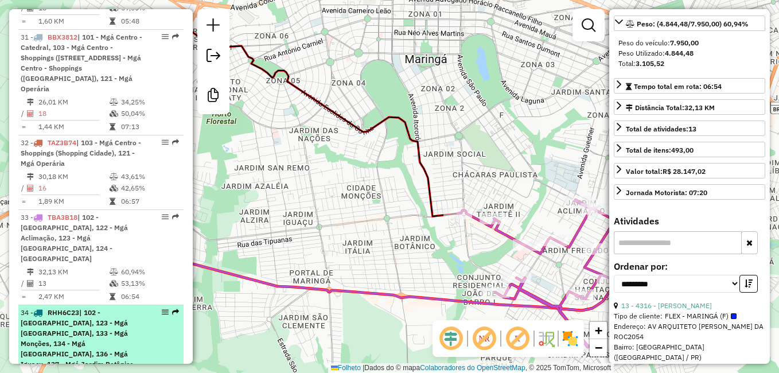
click at [68, 308] on span "RHH6C23" at bounding box center [64, 312] width 32 height 9
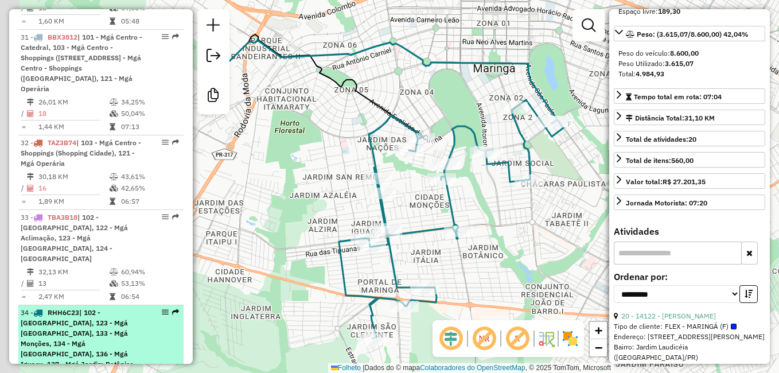
scroll to position [203, 0]
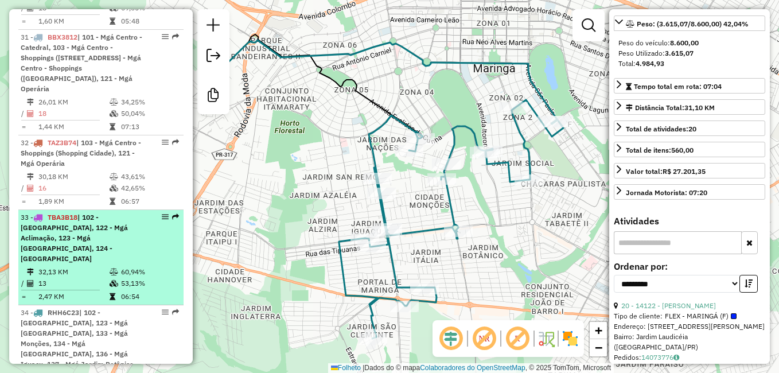
click at [63, 212] on div "33 - TBA3B18 | 102 - Mgá Centro - [GEOGRAPHIC_DATA], 122 - Mgá Aclimação, 123 -…" at bounding box center [82, 238] width 122 height 52
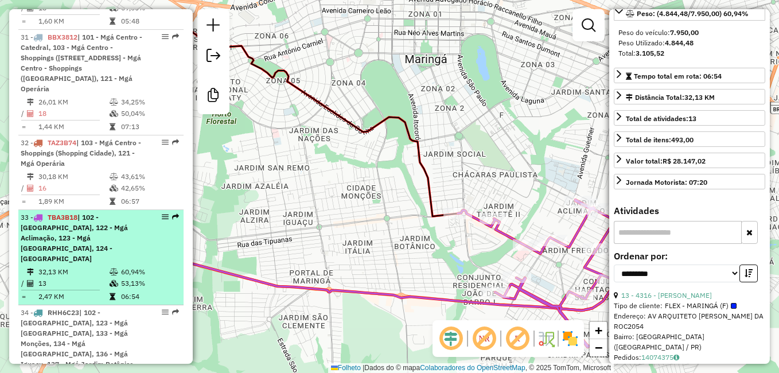
scroll to position [193, 0]
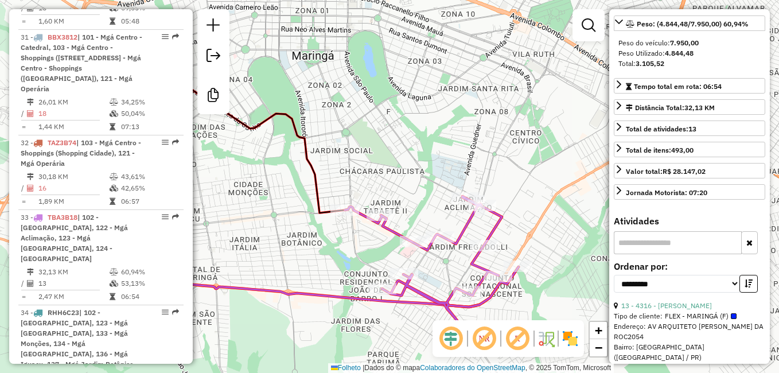
drag, startPoint x: 548, startPoint y: 278, endPoint x: 435, endPoint y: 274, distance: 113.0
click at [435, 274] on div "Janela de atendimento Grade de atendimento Capacidade Transportadoras Veículos …" at bounding box center [389, 186] width 779 height 373
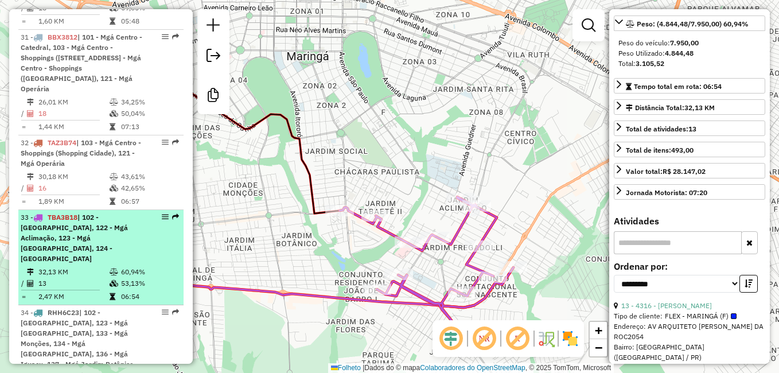
click at [71, 213] on span "| 102 - [GEOGRAPHIC_DATA], 122 - Mgá Aclimação, 123 - Mgá [GEOGRAPHIC_DATA], 12…" at bounding box center [74, 238] width 107 height 50
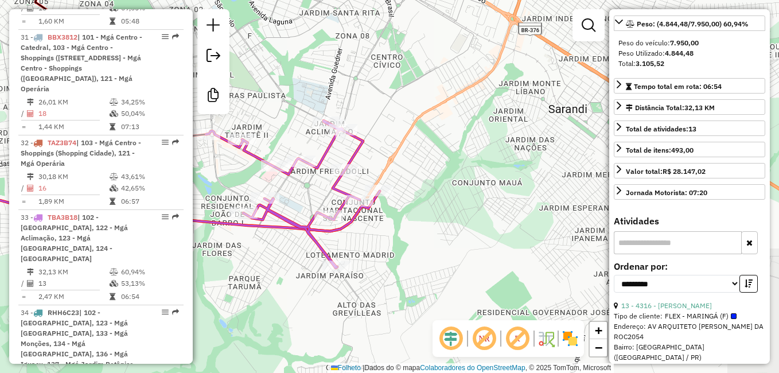
drag, startPoint x: 540, startPoint y: 269, endPoint x: 302, endPoint y: 190, distance: 250.8
click at [300, 190] on div "Janela de atendimento Grade de atendimento Capacidade Transportadoras Veículos …" at bounding box center [389, 186] width 779 height 373
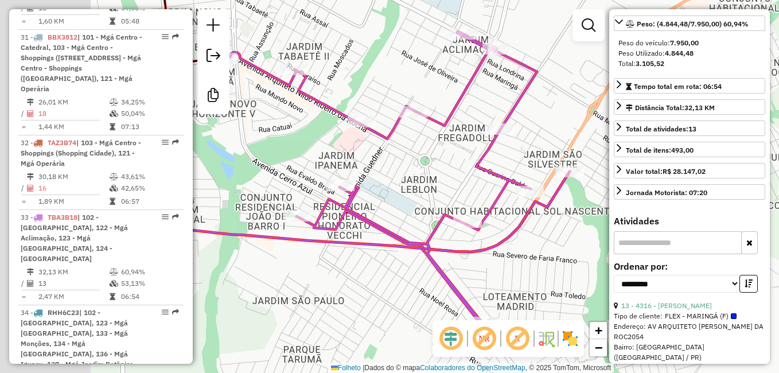
drag, startPoint x: 257, startPoint y: 184, endPoint x: 413, endPoint y: 188, distance: 156.0
click at [413, 188] on div "Janela de atendimento Grade de atendimento Capacidade Transportadoras Veículos …" at bounding box center [389, 186] width 779 height 373
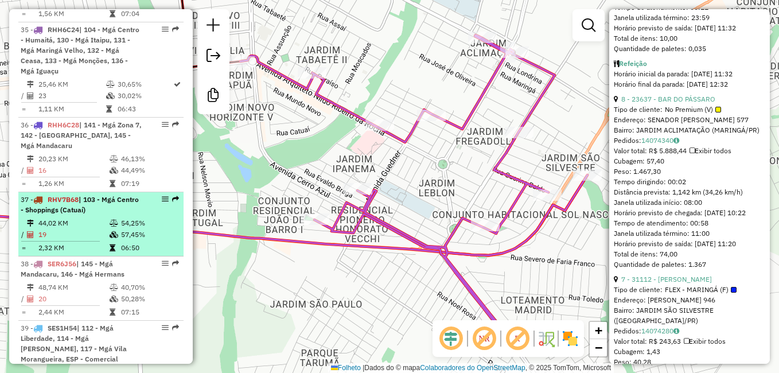
scroll to position [2914, 0]
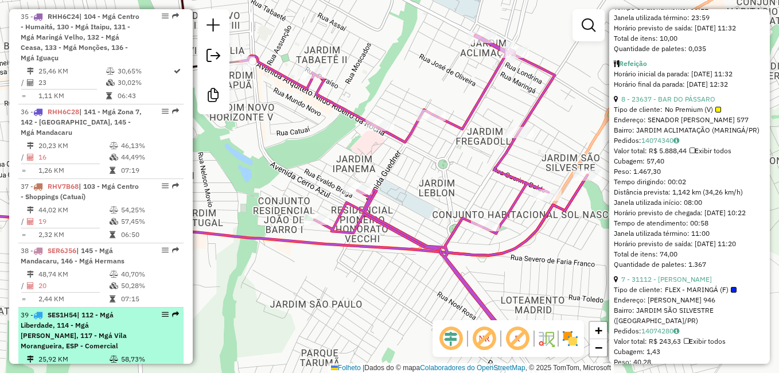
click at [76, 310] on span "SES1H54" at bounding box center [62, 314] width 29 height 9
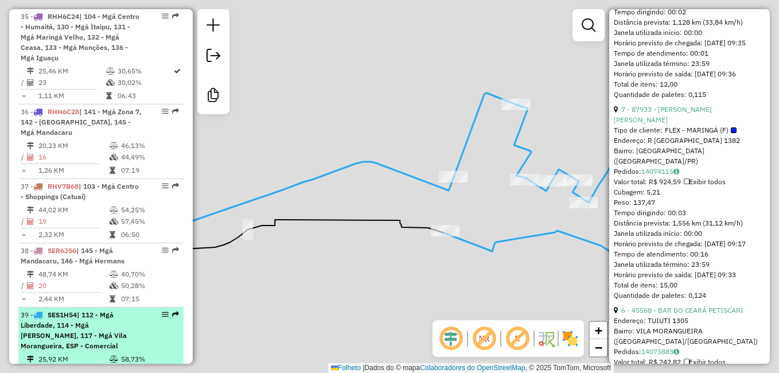
scroll to position [1418, 0]
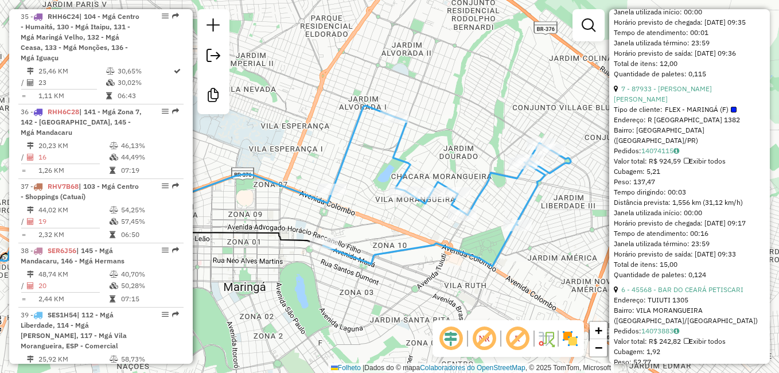
drag, startPoint x: 553, startPoint y: 198, endPoint x: 432, endPoint y: 211, distance: 121.6
click at [432, 211] on div "Janela de atendimento Grade de atendimento Capacidade Transportadoras Veículos …" at bounding box center [389, 186] width 779 height 373
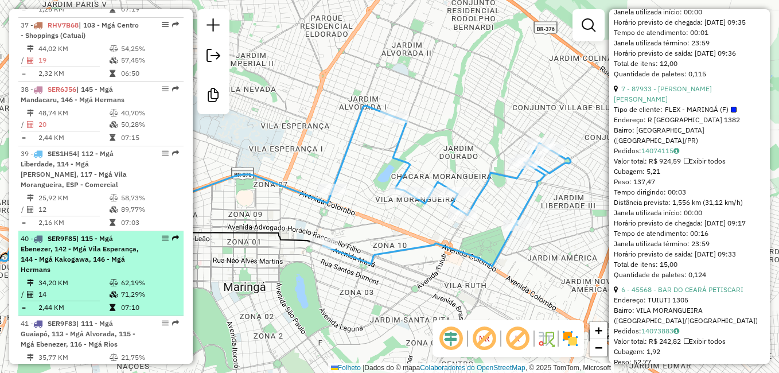
scroll to position [3086, 0]
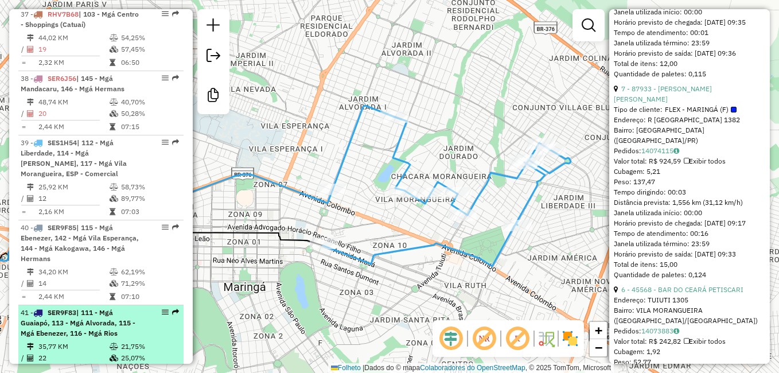
click at [64, 307] on div "41 - SER9F83 | 111 - Mgá Guaiapó, 113 - Mgá Alvorada, 115 - Mgá Ebenezer, 116 -…" at bounding box center [82, 322] width 122 height 31
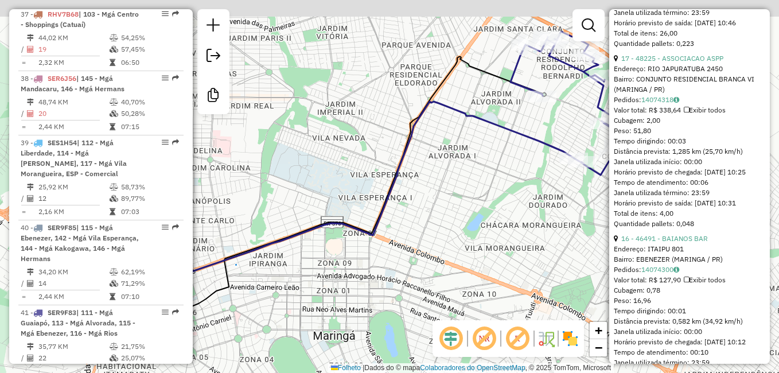
scroll to position [1428, 0]
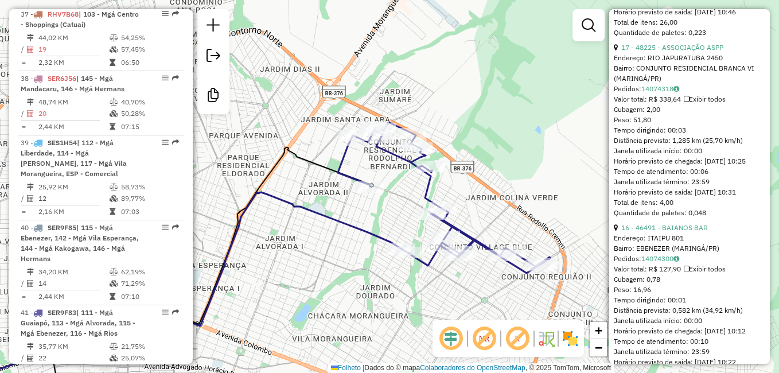
drag, startPoint x: 520, startPoint y: 123, endPoint x: 347, endPoint y: 213, distance: 194.9
click at [347, 213] on div "Janela de atendimento Grade de atendimento Capacidade Transportadoras Veículos …" at bounding box center [389, 186] width 779 height 373
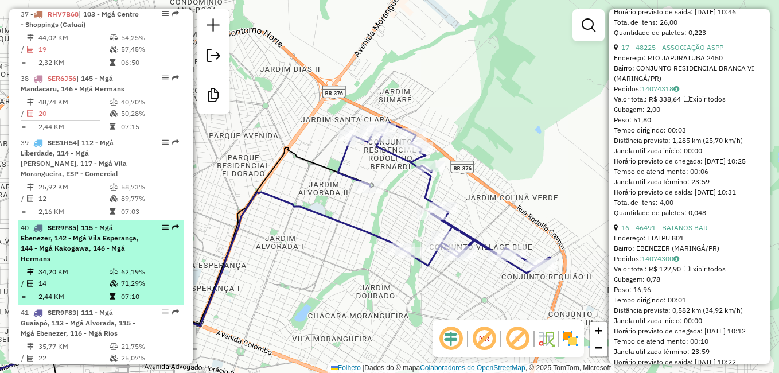
click at [74, 223] on span "SER9F85" at bounding box center [62, 227] width 29 height 9
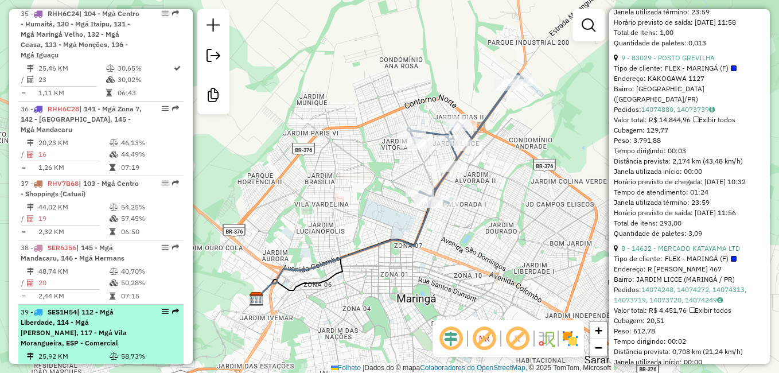
scroll to position [2914, 0]
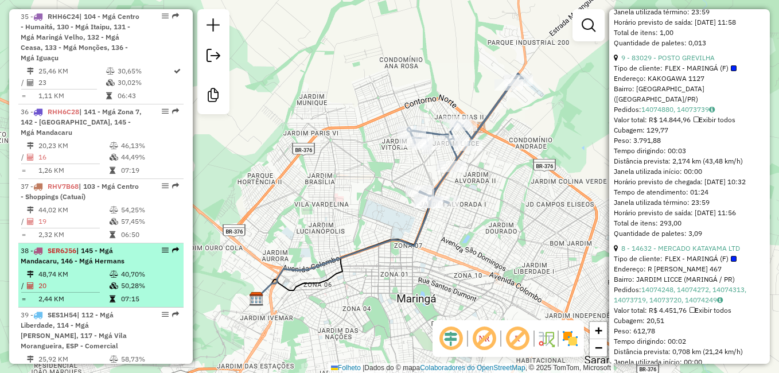
click at [75, 246] on span "| 145 - Mgá Mandacaru, 146 - Mgá Hermans" at bounding box center [73, 255] width 104 height 19
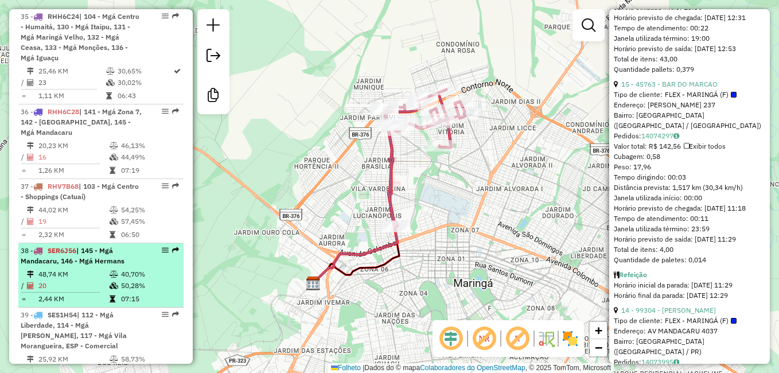
scroll to position [1407, 0]
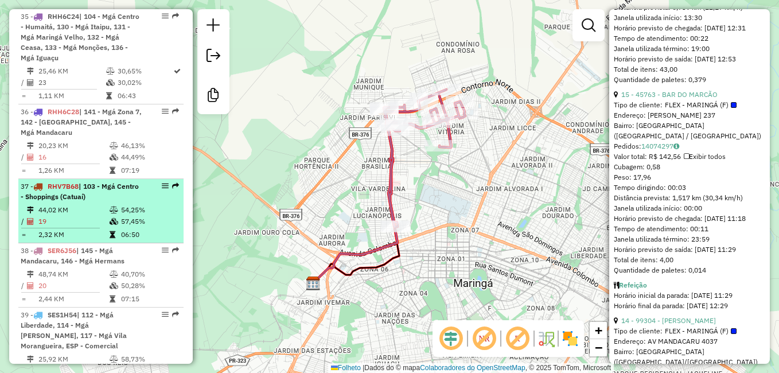
click at [68, 181] on div "37 - RHV7B68 | 103 - Mgá Centro - Shoppings (Catuaí)" at bounding box center [82, 191] width 122 height 21
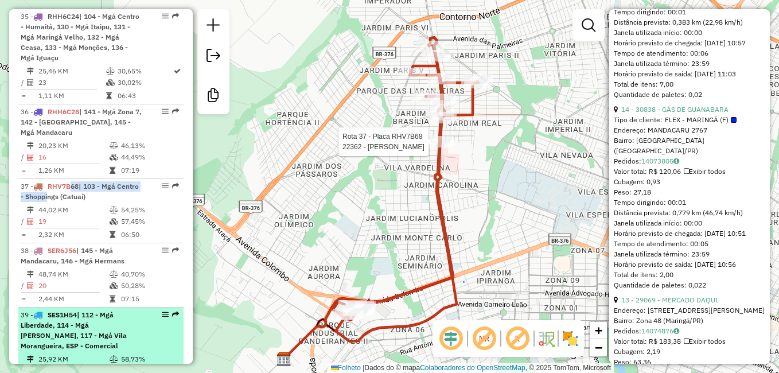
scroll to position [2857, 0]
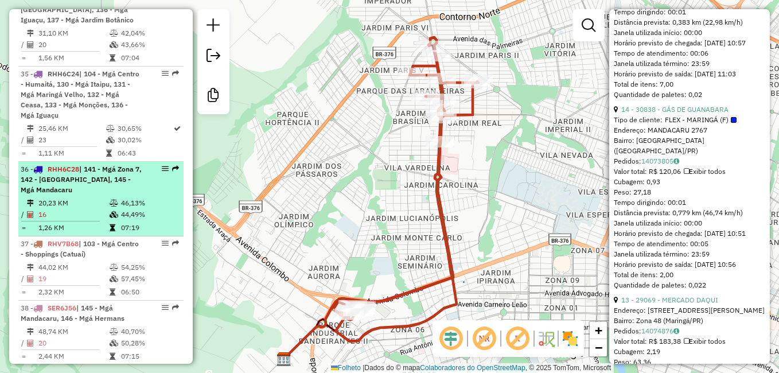
click at [73, 164] on div "36 - RHH6C28 | 141 - Mgá Zona 7, 142 - Mgá [GEOGRAPHIC_DATA], 145 - Mgá Mandaca…" at bounding box center [82, 179] width 122 height 31
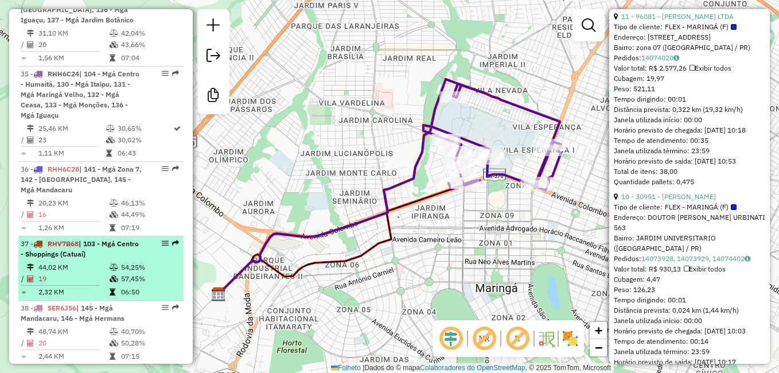
click at [72, 239] on div "37 - RHV7B68 | 103 - Mgá Centro - Shoppings (Catuaí)" at bounding box center [82, 249] width 122 height 21
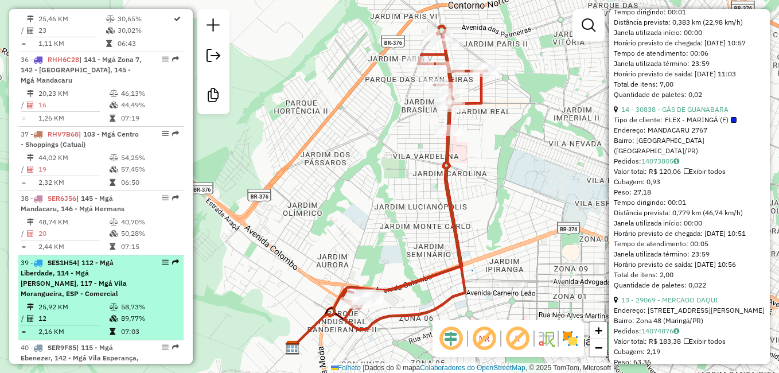
scroll to position [2972, 0]
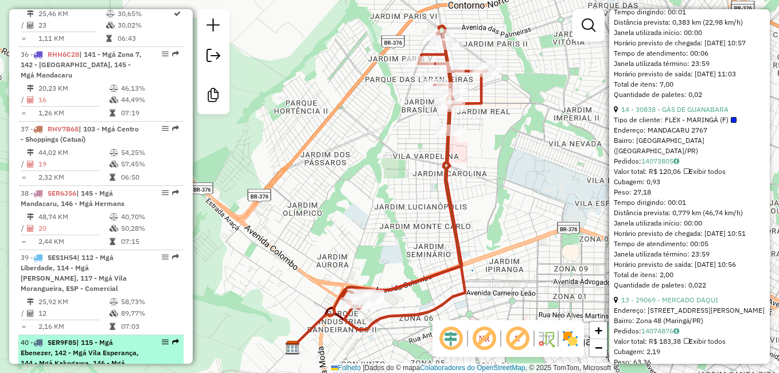
click at [81, 338] on span "| 115 - Mgá Ebenezer, 142 - Mgá Vila Esperança, 144 - Mgá Kakogawa, 146 - Mgá H…" at bounding box center [80, 358] width 118 height 40
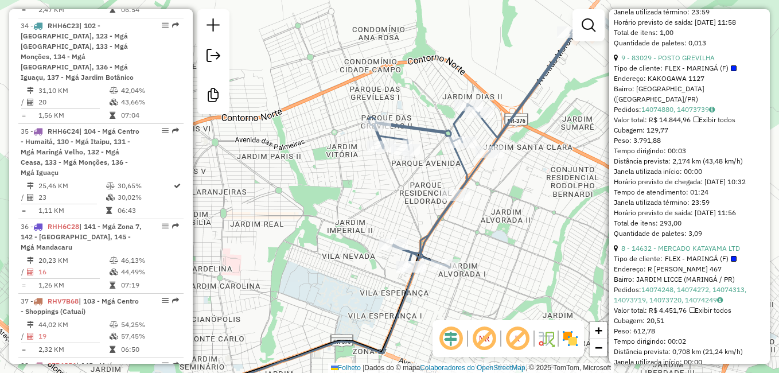
scroll to position [2742, 0]
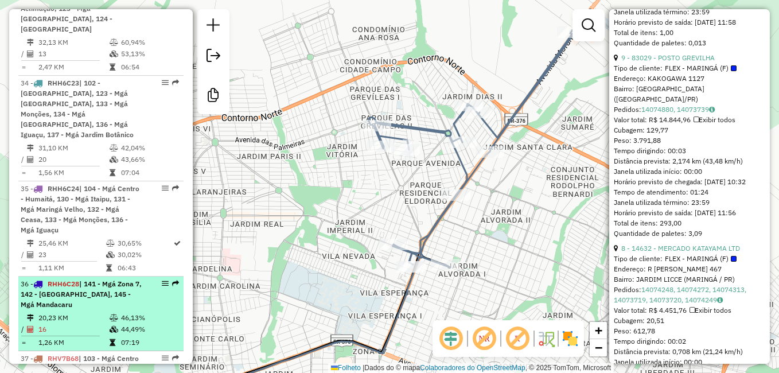
click at [74, 279] on span "| 141 - Mgá Zona 7, 142 - [GEOGRAPHIC_DATA], 145 - Mgá Mandacaru" at bounding box center [81, 293] width 121 height 29
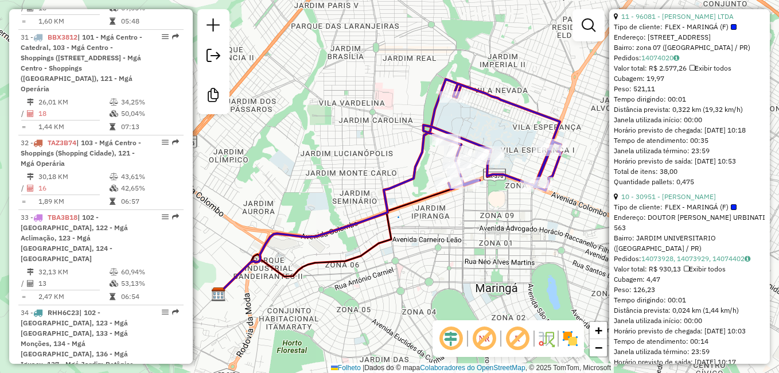
scroll to position [2455, 0]
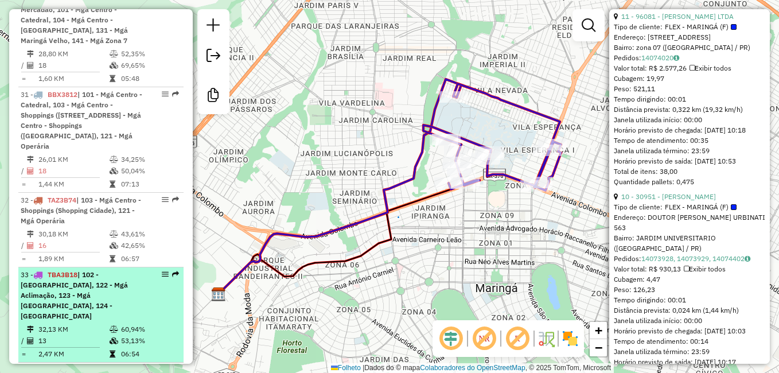
click at [72, 270] on span "| 102 - [GEOGRAPHIC_DATA], 122 - Mgá Aclimação, 123 - Mgá [GEOGRAPHIC_DATA], 12…" at bounding box center [74, 295] width 107 height 50
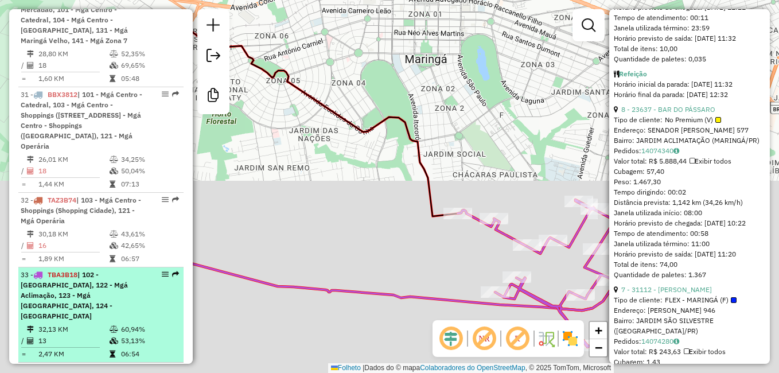
scroll to position [1397, 0]
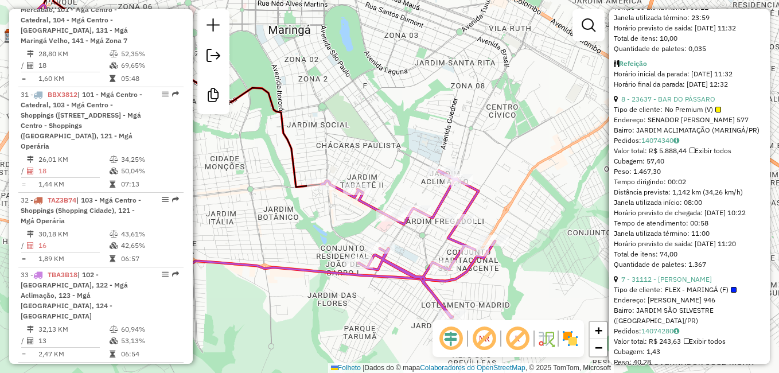
drag, startPoint x: 437, startPoint y: 247, endPoint x: 300, endPoint y: 218, distance: 139.6
click at [300, 218] on div "Janela de atendimento Grade de atendimento Capacidade Transportadoras Veículos …" at bounding box center [389, 186] width 779 height 373
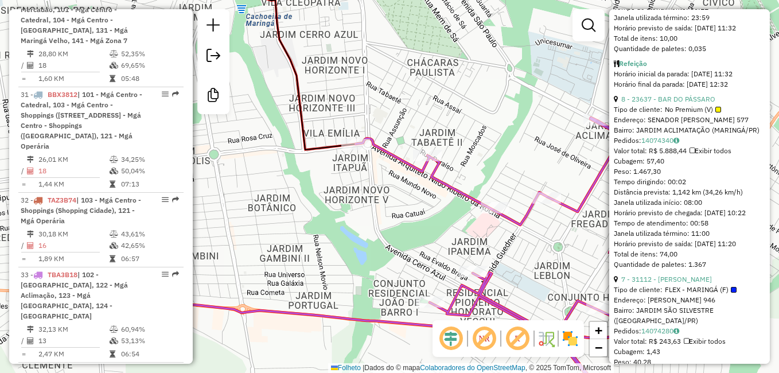
drag, startPoint x: 447, startPoint y: 251, endPoint x: 552, endPoint y: 274, distance: 107.4
click at [552, 274] on div "Janela de atendimento Grade de atendimento Capacidade Transportadoras Veículos …" at bounding box center [389, 186] width 779 height 373
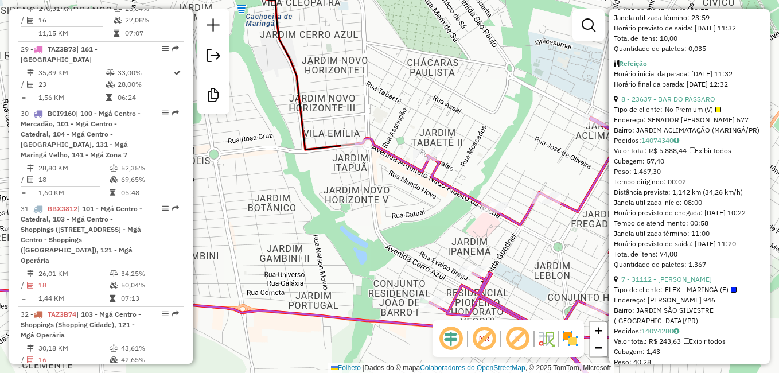
scroll to position [2341, 0]
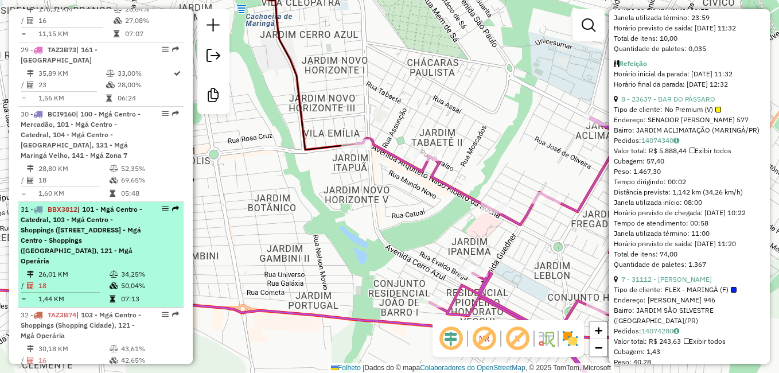
click at [59, 205] on span "BBX3812" at bounding box center [63, 209] width 30 height 9
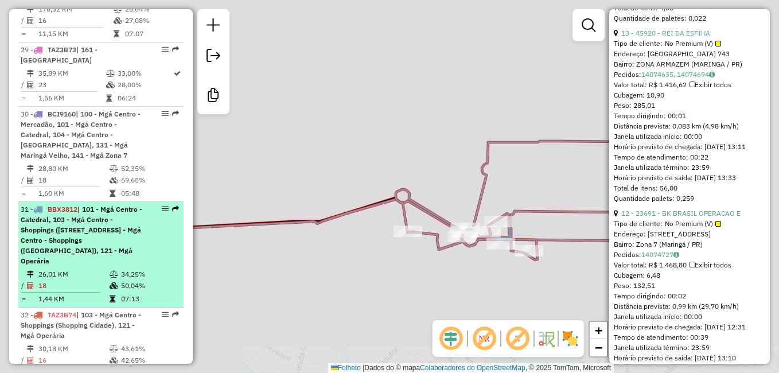
scroll to position [1428, 0]
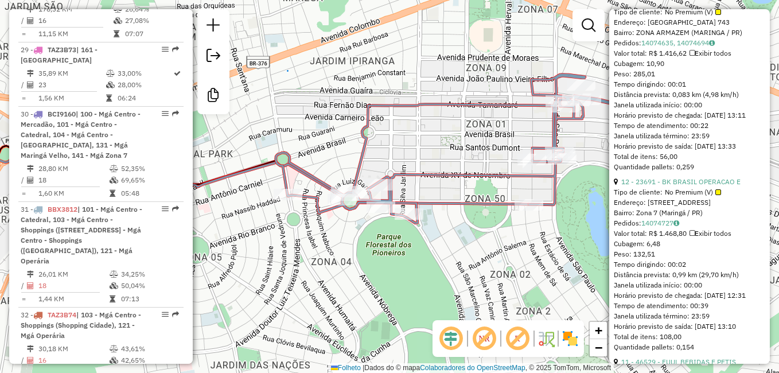
drag, startPoint x: 486, startPoint y: 182, endPoint x: 366, endPoint y: 146, distance: 125.3
click at [366, 146] on icon at bounding box center [443, 149] width 334 height 149
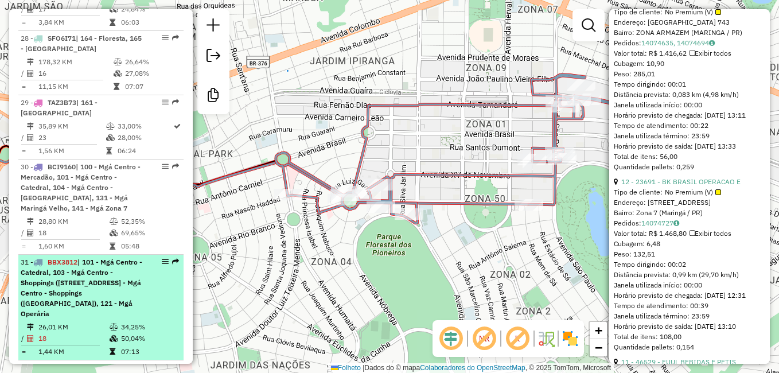
scroll to position [2226, 0]
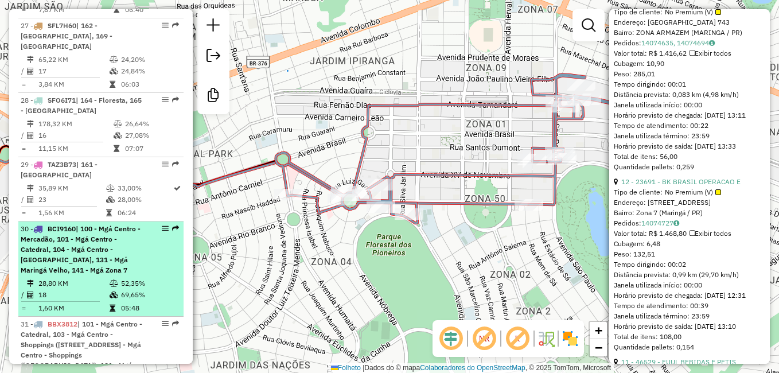
click at [75, 224] on span "| 100 - Mgá Centro - Mercadão, 101 - Mgá Centro - Catedral, 104 - Mgá Centro - …" at bounding box center [81, 249] width 120 height 50
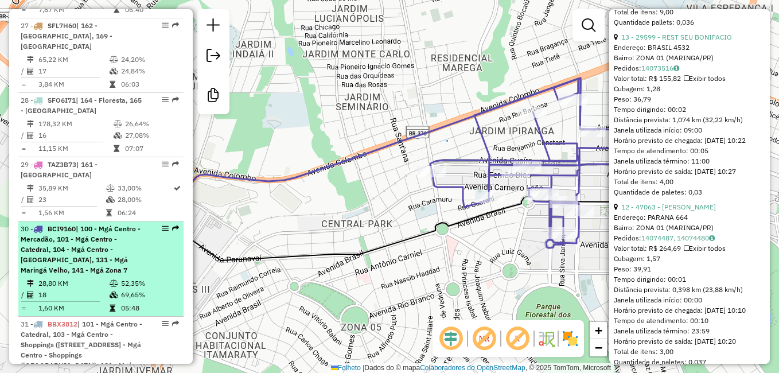
scroll to position [1439, 0]
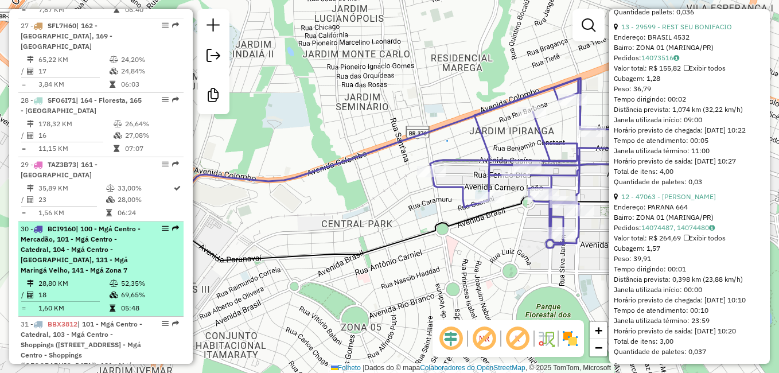
click at [68, 224] on div "30 - BCI9160 | 100 - Mgá Centro - Mercadão, 101 - Mgá Centro - Catedral, 104 - …" at bounding box center [82, 250] width 122 height 52
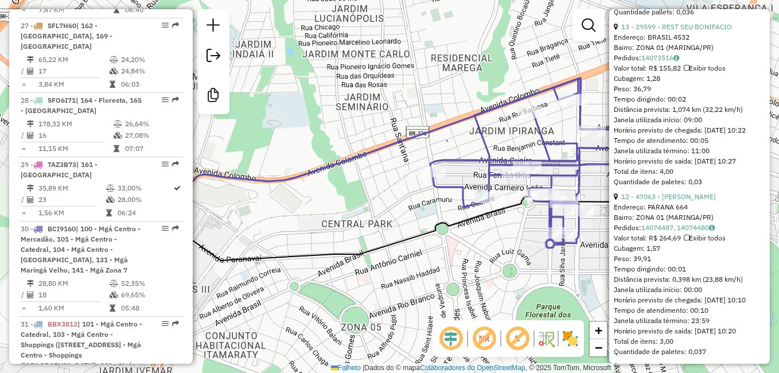
click at [342, 200] on div "Janela de atendimento Grade de atendimento Capacidade Transportadoras Veículos …" at bounding box center [389, 186] width 779 height 373
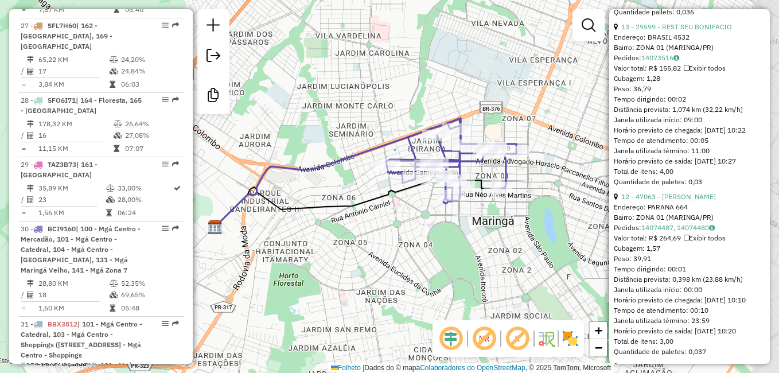
drag, startPoint x: 497, startPoint y: 196, endPoint x: 428, endPoint y: 208, distance: 69.3
click at [429, 208] on div "Janela de atendimento Grade de atendimento Capacidade Transportadoras Veículos …" at bounding box center [389, 186] width 779 height 373
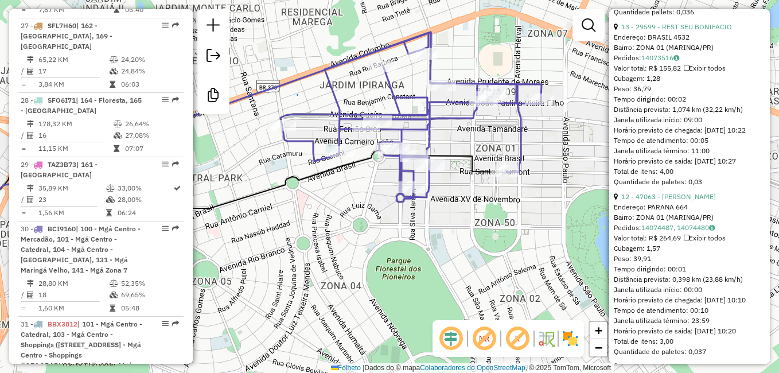
drag, startPoint x: 417, startPoint y: 183, endPoint x: 356, endPoint y: 187, distance: 61.5
click at [356, 187] on div "Janela de atendimento Grade de atendimento Capacidade Transportadoras Veículos …" at bounding box center [389, 186] width 779 height 373
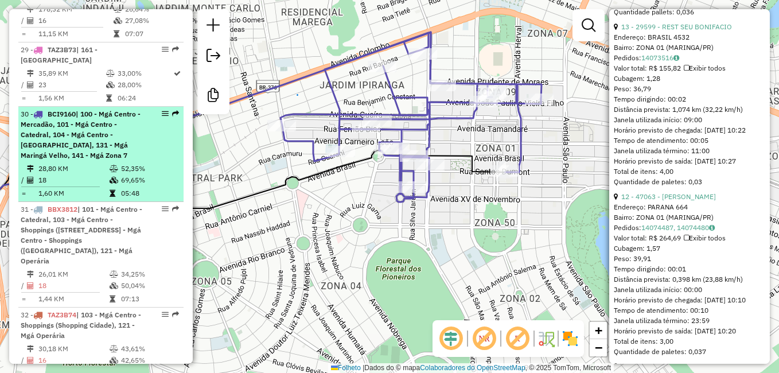
scroll to position [2398, 0]
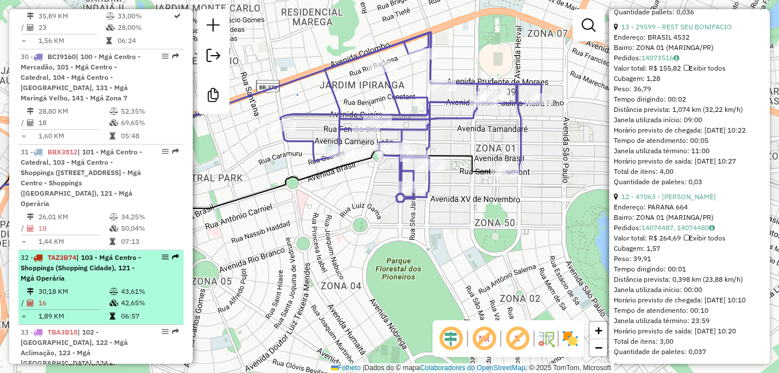
click at [62, 253] on span "| 103 - Mgá Centro - Shoppings (Shopping Cidade), 121 - Mgá Operária" at bounding box center [81, 267] width 120 height 29
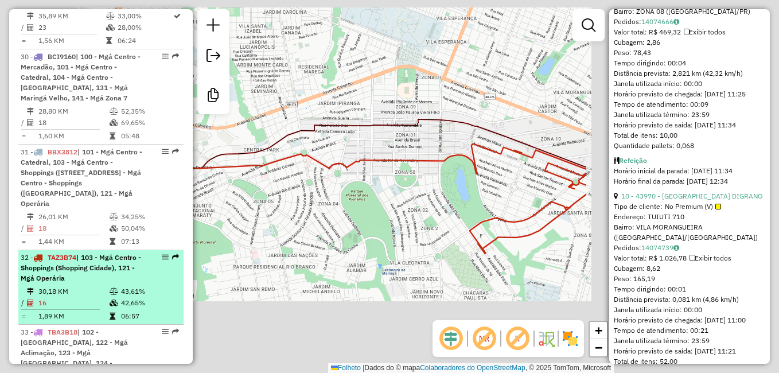
click at [70, 253] on span "TAZ3B74" at bounding box center [62, 257] width 29 height 9
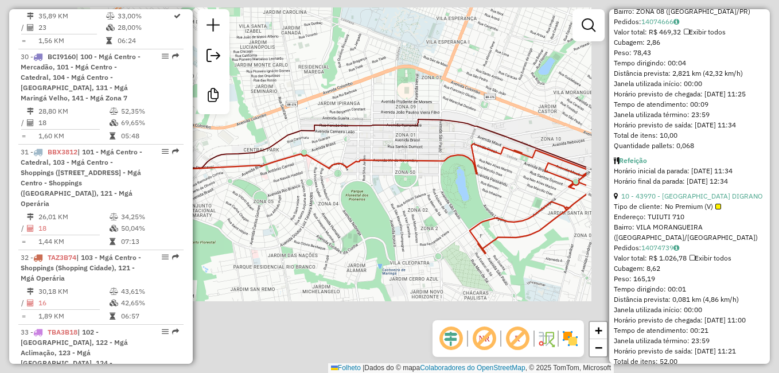
click at [319, 181] on div "Janela de atendimento Grade de atendimento Capacidade Transportadoras Veículos …" at bounding box center [389, 186] width 779 height 373
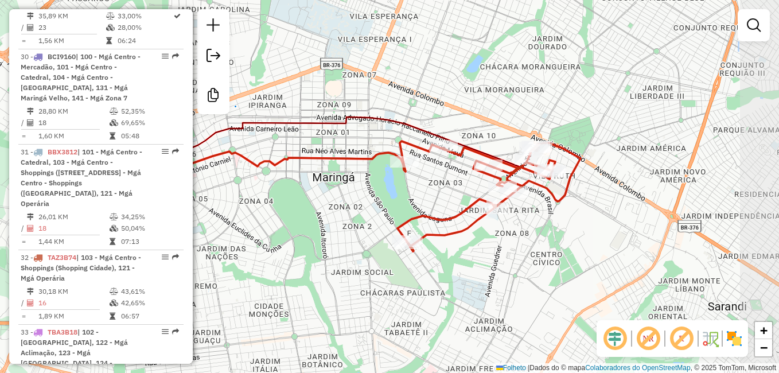
drag, startPoint x: 516, startPoint y: 167, endPoint x: 443, endPoint y: 169, distance: 73.4
click at [443, 169] on div "Janela de atendimento Grade de atendimento Capacidade Transportadoras Veículos …" at bounding box center [389, 186] width 779 height 373
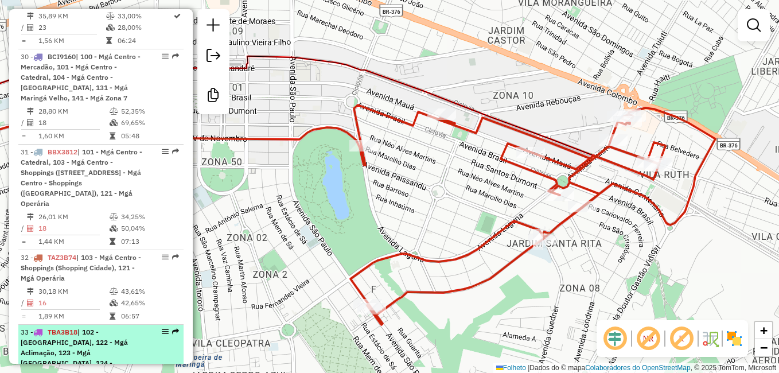
click at [69, 327] on div "33 - TBA3B18 | 102 - Mgá Centro - [GEOGRAPHIC_DATA], 122 - Mgá Aclimação, 123 -…" at bounding box center [82, 353] width 122 height 52
select select "**********"
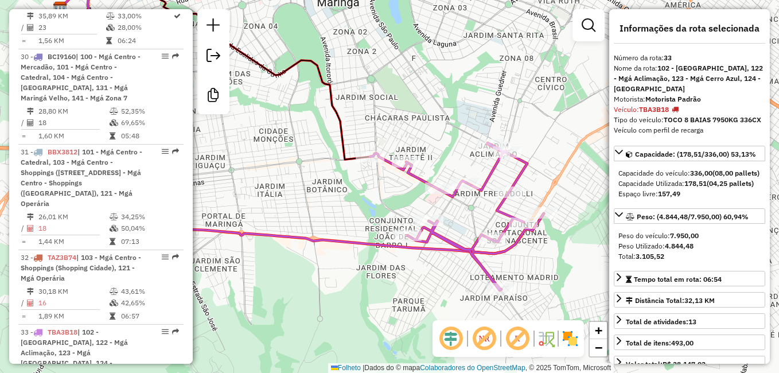
drag, startPoint x: 427, startPoint y: 251, endPoint x: 339, endPoint y: 194, distance: 104.5
click at [339, 194] on div "Janela de atendimento Grade de atendimento Capacidade Transportadoras Veículos …" at bounding box center [389, 186] width 779 height 373
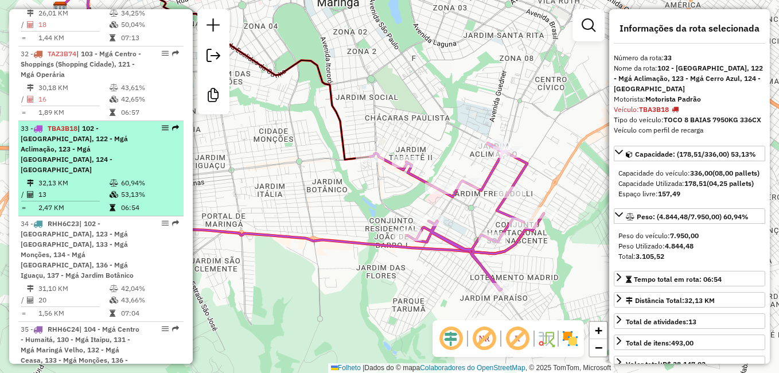
scroll to position [2685, 0]
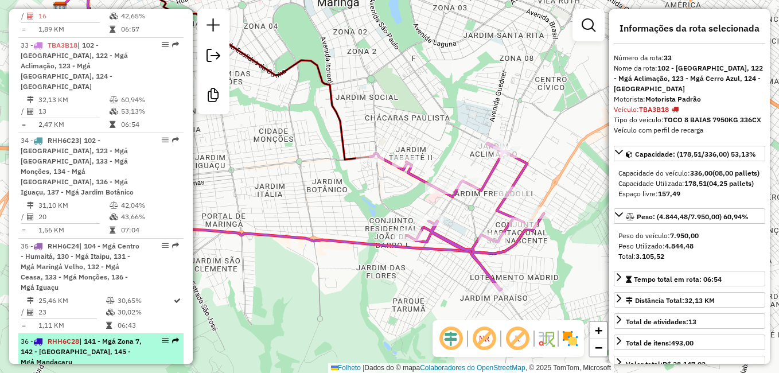
click at [75, 337] on span "RHH6C28" at bounding box center [64, 341] width 32 height 9
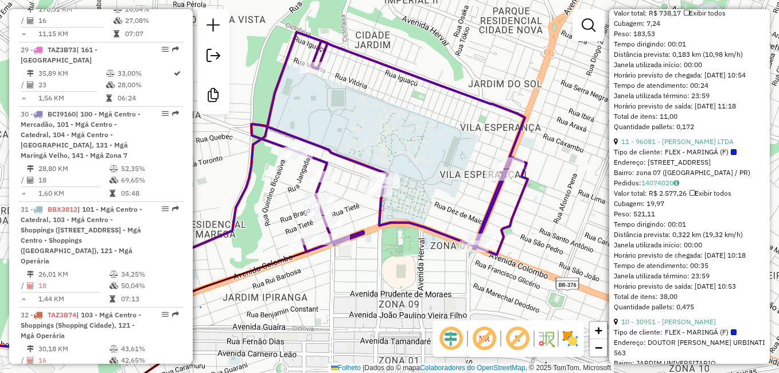
scroll to position [2283, 0]
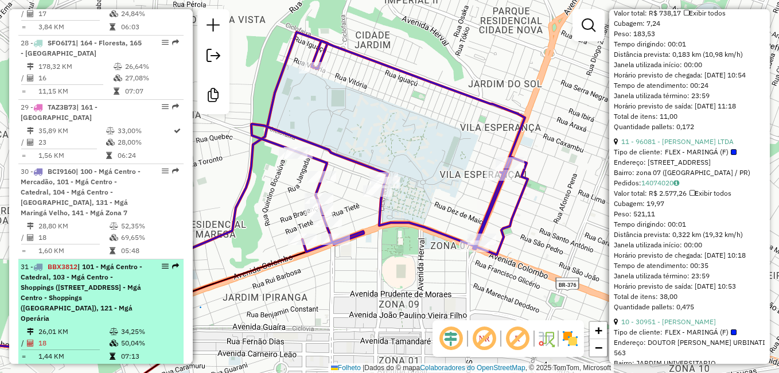
click at [77, 262] on span "BBX3812" at bounding box center [63, 266] width 30 height 9
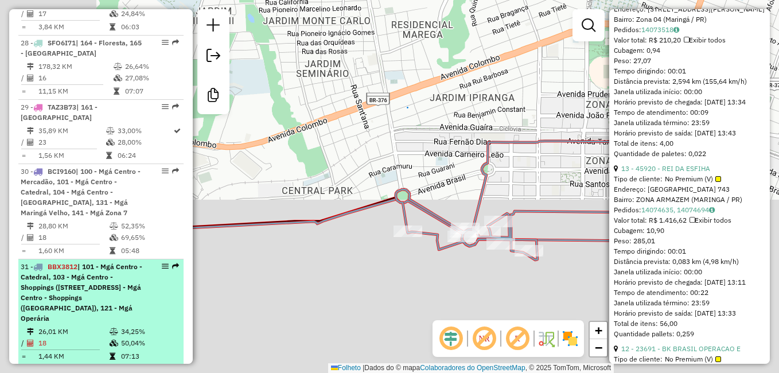
scroll to position [1303, 0]
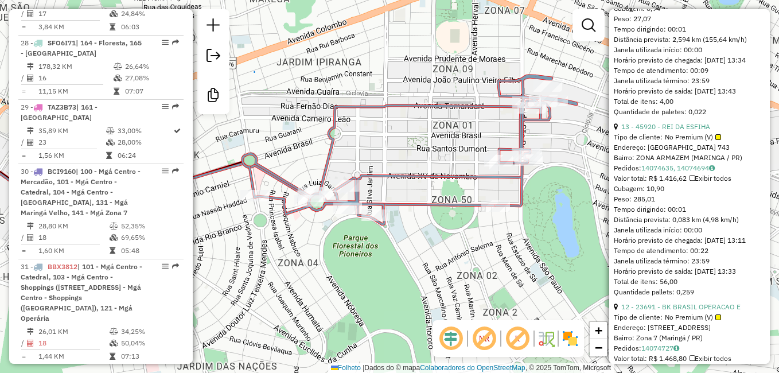
drag, startPoint x: 471, startPoint y: 200, endPoint x: 318, endPoint y: 164, distance: 157.2
click at [318, 164] on div "Janela de atendimento Grade de atendimento Capacidade Transportadoras Veículos …" at bounding box center [389, 186] width 779 height 373
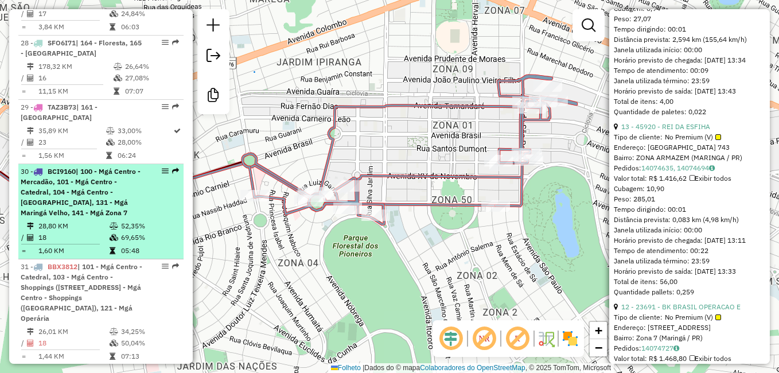
click at [67, 167] on span "BCI9160" at bounding box center [62, 171] width 28 height 9
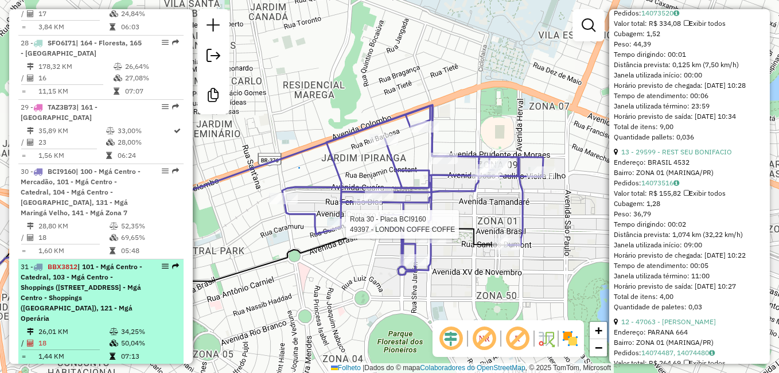
scroll to position [2341, 0]
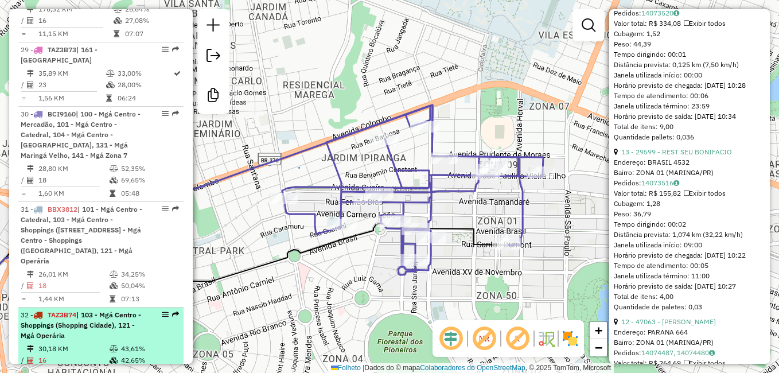
click at [83, 307] on li "32 - TAZ3B74 | 103 - Mgá Centro - Shoppings (Shopping Cidade), 121 - Mgá Operár…" at bounding box center [100, 344] width 165 height 75
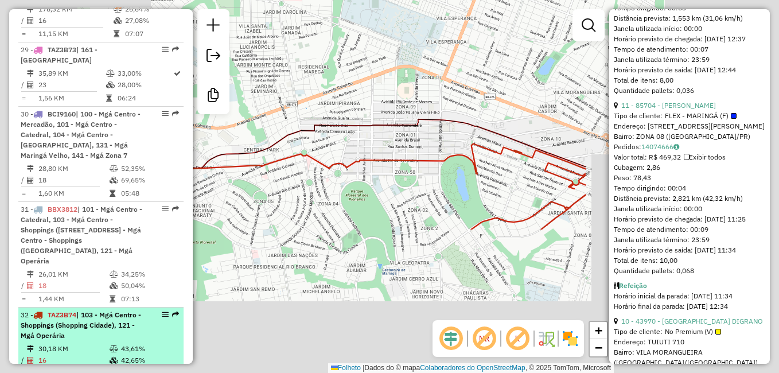
scroll to position [1262, 0]
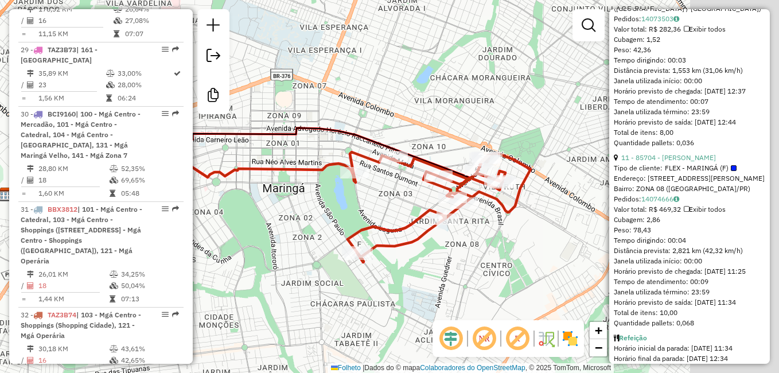
drag, startPoint x: 490, startPoint y: 192, endPoint x: 300, endPoint y: 205, distance: 189.7
click at [300, 205] on div "Janela de atendimento Grade de atendimento Capacidade Transportadoras Veículos …" at bounding box center [389, 186] width 779 height 373
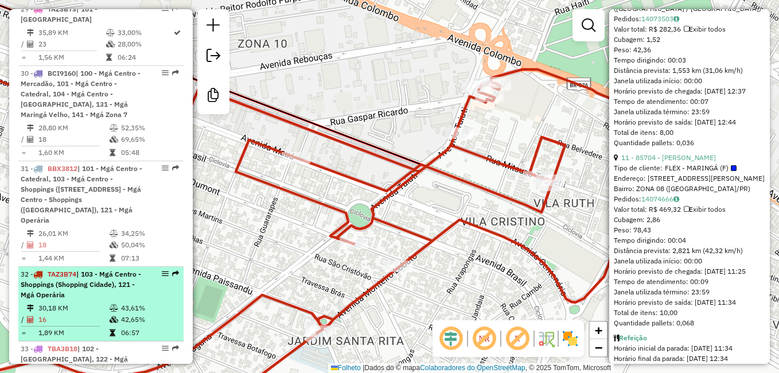
scroll to position [2398, 0]
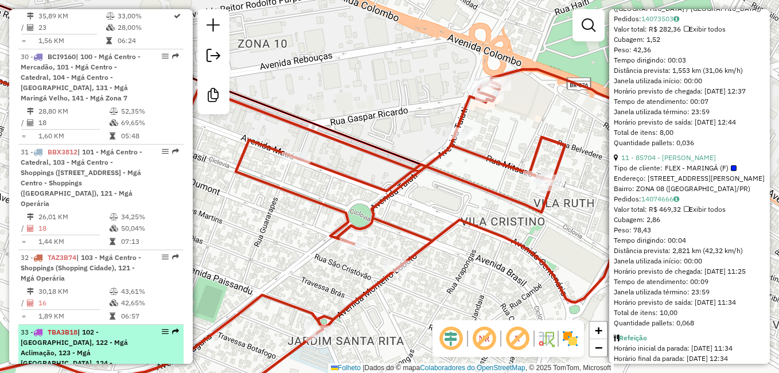
click at [75, 327] on span "TBA3B18" at bounding box center [63, 331] width 30 height 9
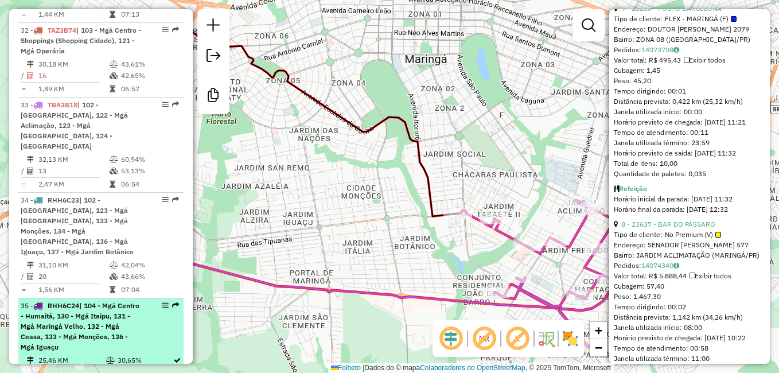
scroll to position [2627, 0]
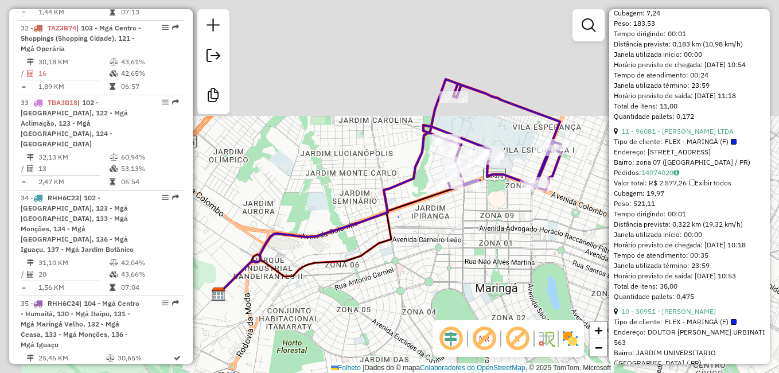
scroll to position [1262, 0]
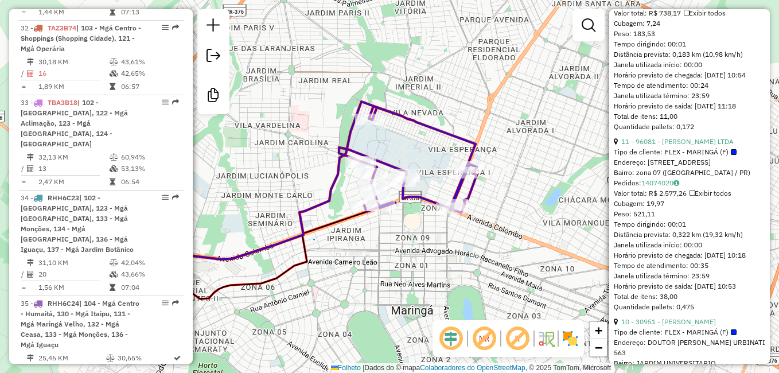
drag, startPoint x: 415, startPoint y: 103, endPoint x: 331, endPoint y: 126, distance: 87.2
click at [331, 126] on div "Janela de atendimento Grade de atendimento Capacidade Transportadoras Veículos …" at bounding box center [389, 186] width 779 height 373
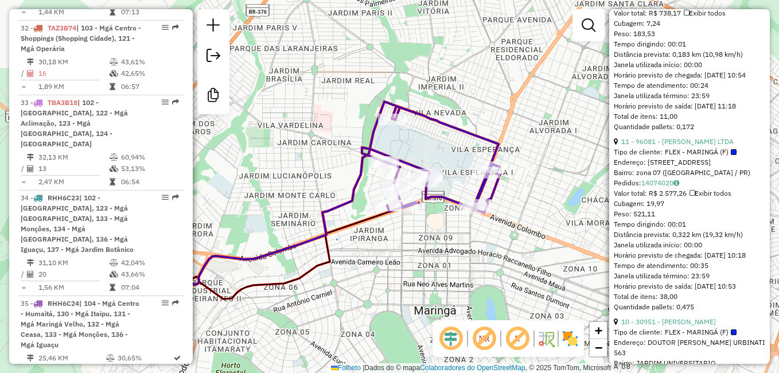
drag, startPoint x: 217, startPoint y: 220, endPoint x: 240, endPoint y: 220, distance: 22.9
click at [240, 220] on div "Janela de atendimento Grade de atendimento Capacidade Transportadoras Veículos …" at bounding box center [389, 186] width 779 height 373
